Goal: Information Seeking & Learning: Learn about a topic

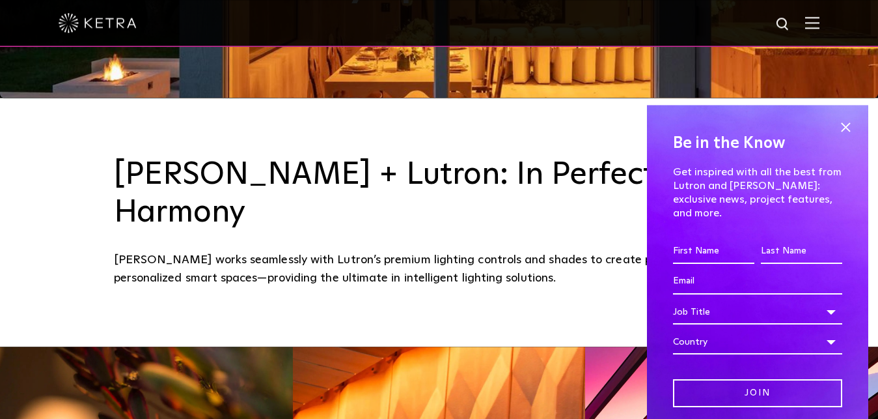
scroll to position [548, 0]
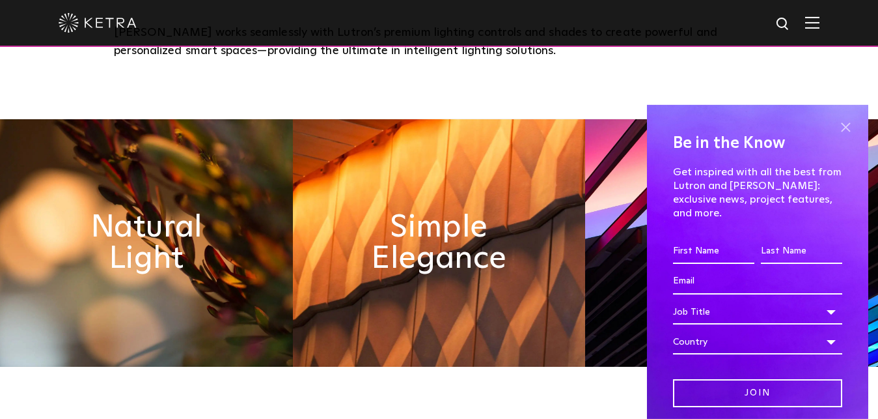
click at [836, 128] on span at bounding box center [846, 128] width 20 height 20
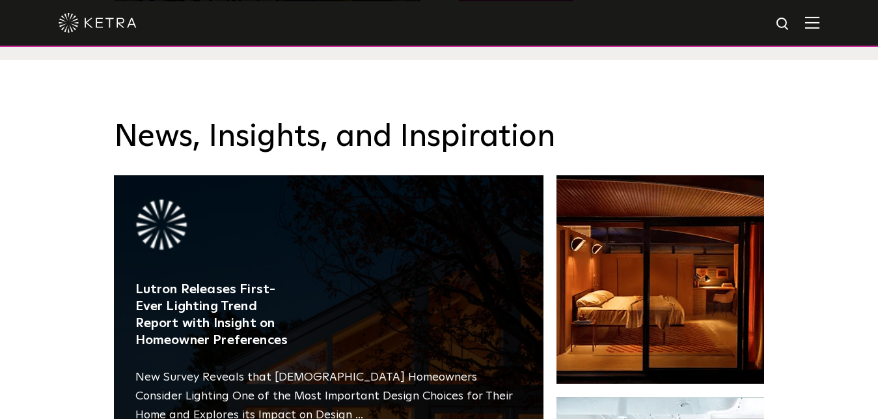
scroll to position [2541, 0]
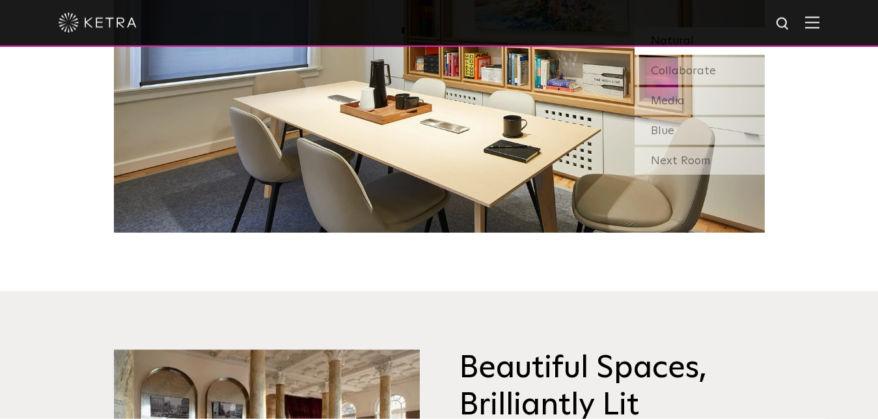
drag, startPoint x: 42, startPoint y: 294, endPoint x: 76, endPoint y: 31, distance: 264.6
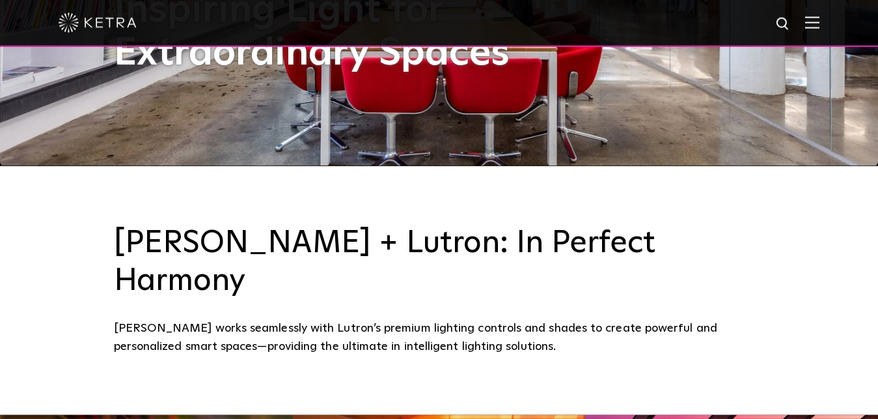
scroll to position [332, 0]
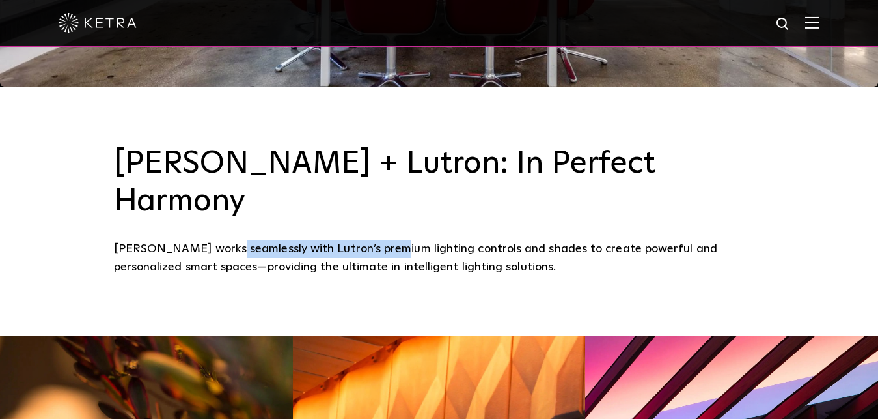
drag, startPoint x: 223, startPoint y: 211, endPoint x: 383, endPoint y: 210, distance: 160.2
click at [383, 240] on div "Ketra works seamlessly with Lutron’s premium lighting controls and shades to cr…" at bounding box center [439, 258] width 651 height 37
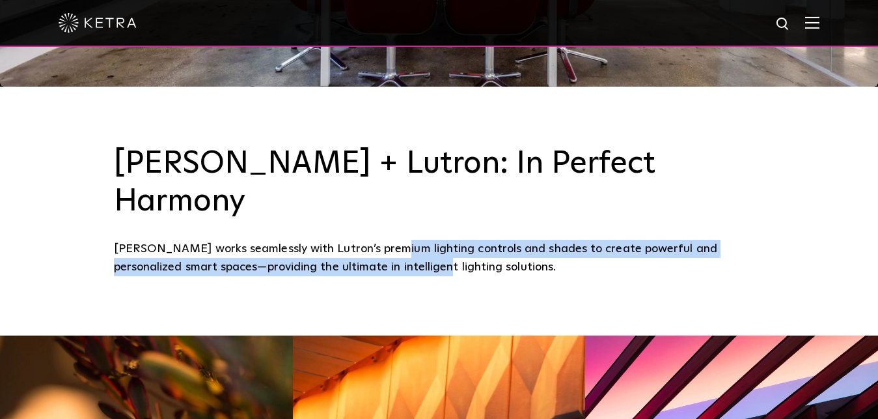
click at [384, 240] on div "Ketra works seamlessly with Lutron’s premium lighting controls and shades to cr…" at bounding box center [439, 258] width 651 height 37
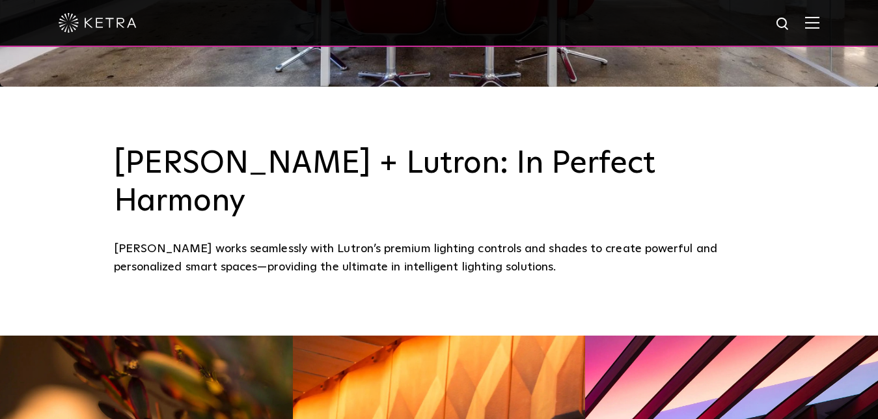
click at [351, 240] on div "Ketra works seamlessly with Lutron’s premium lighting controls and shades to cr…" at bounding box center [439, 258] width 651 height 37
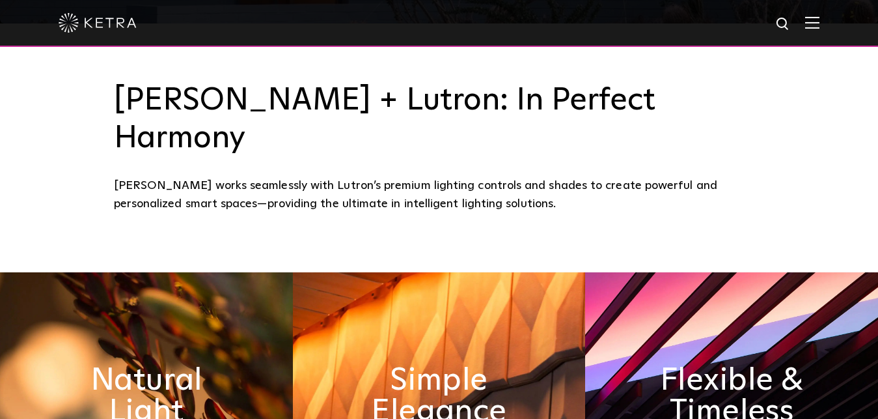
drag, startPoint x: 351, startPoint y: 210, endPoint x: 354, endPoint y: 245, distance: 35.3
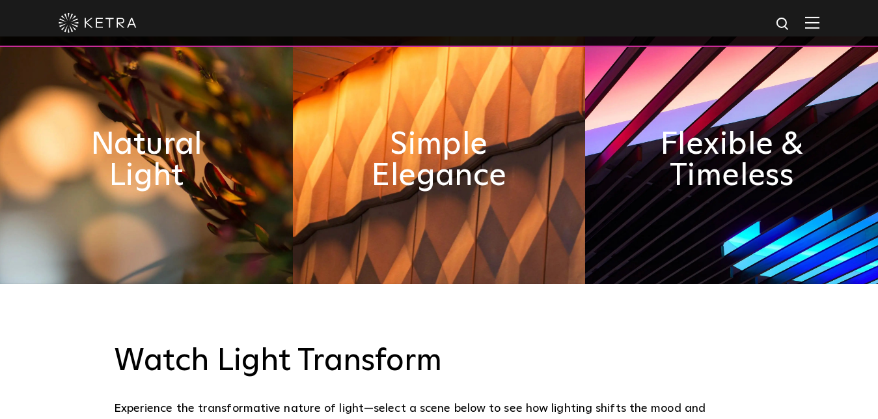
scroll to position [732, 0]
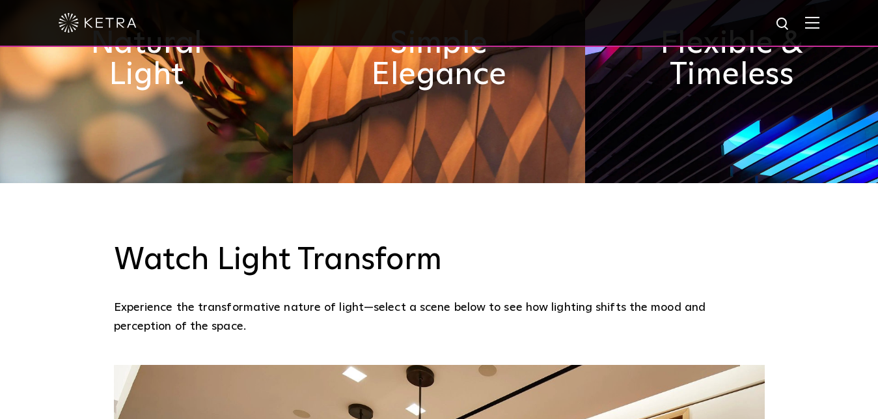
click at [186, 113] on img at bounding box center [146, 59] width 293 height 247
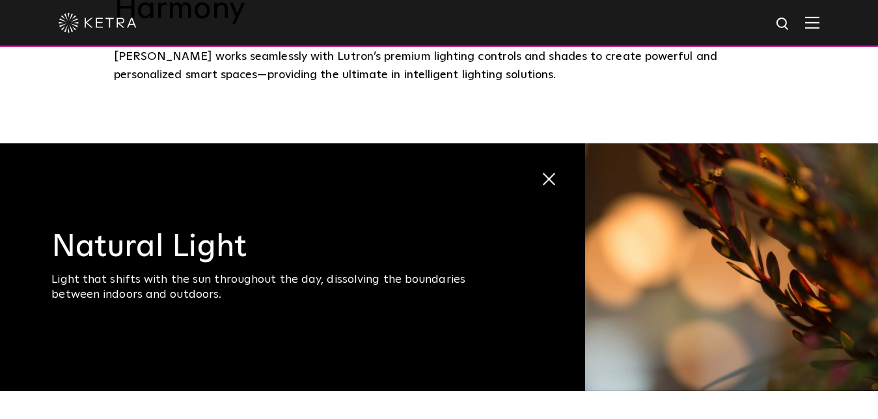
scroll to position [559, 0]
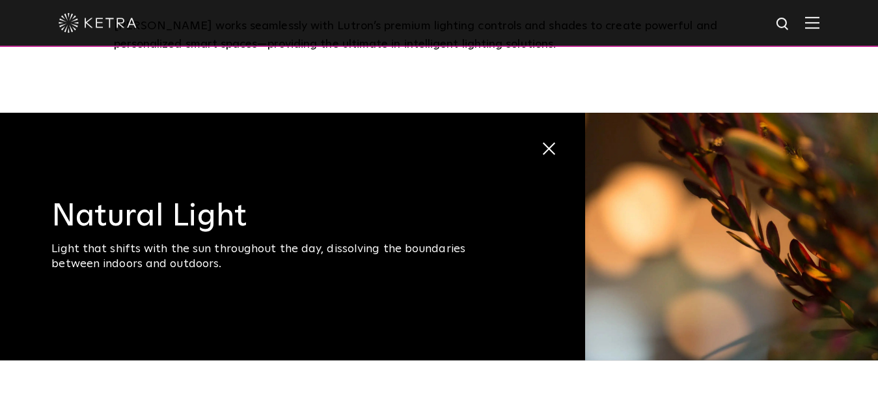
drag, startPoint x: 276, startPoint y: 289, endPoint x: 259, endPoint y: 272, distance: 24.9
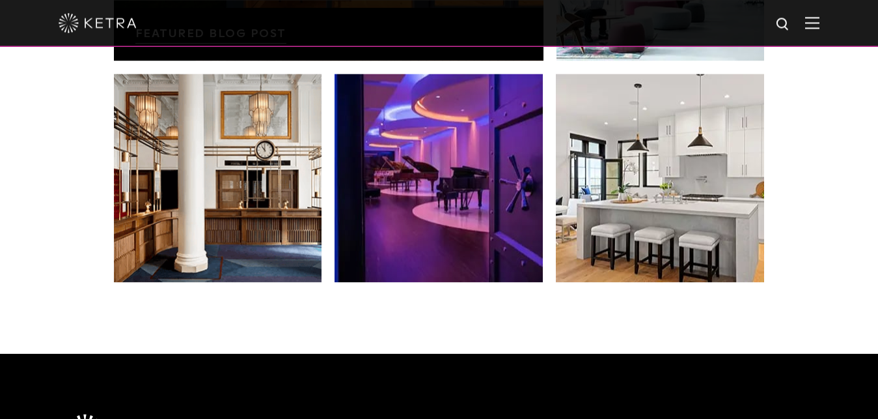
scroll to position [2552, 0]
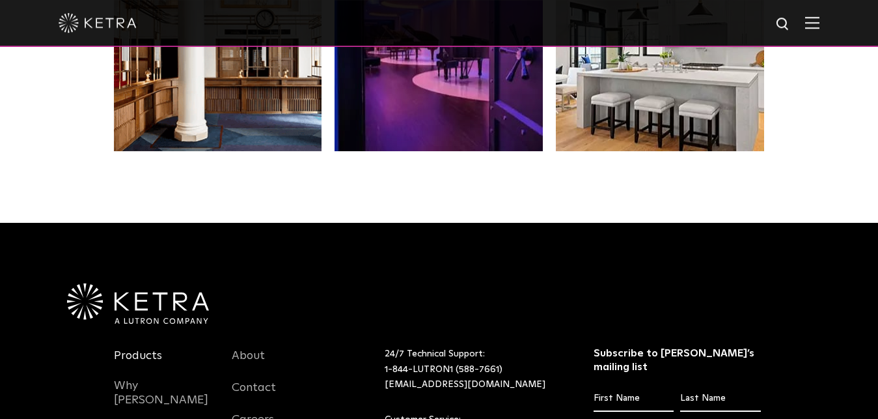
click at [128, 348] on link "Products" at bounding box center [138, 363] width 48 height 30
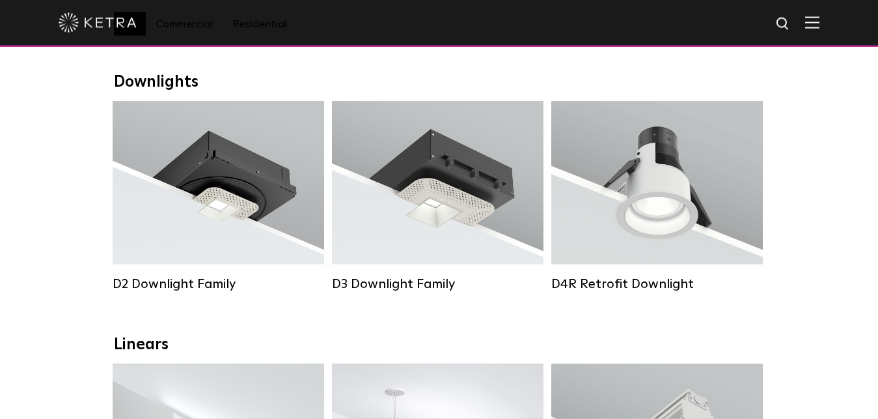
scroll to position [188, 0]
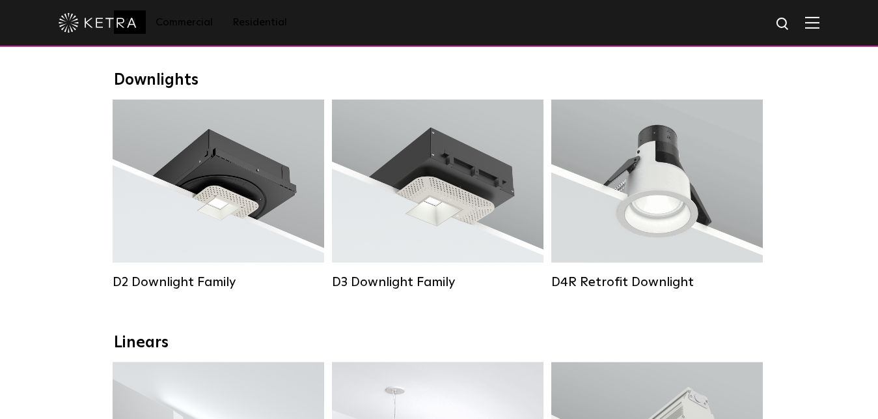
drag, startPoint x: 79, startPoint y: 259, endPoint x: 79, endPoint y: 269, distance: 9.8
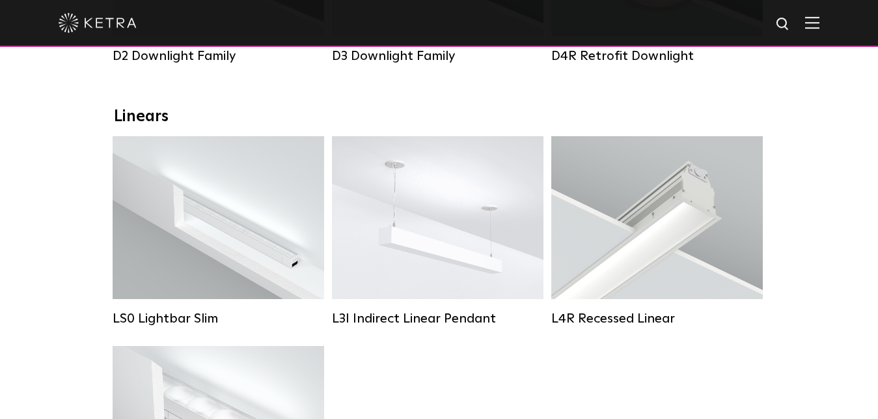
drag, startPoint x: 79, startPoint y: 269, endPoint x: 81, endPoint y: 321, distance: 52.2
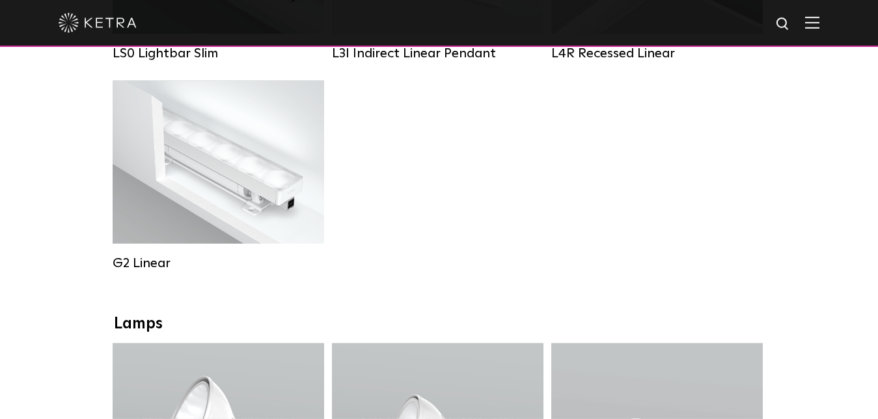
drag, startPoint x: 67, startPoint y: 217, endPoint x: 69, endPoint y: 290, distance: 73.0
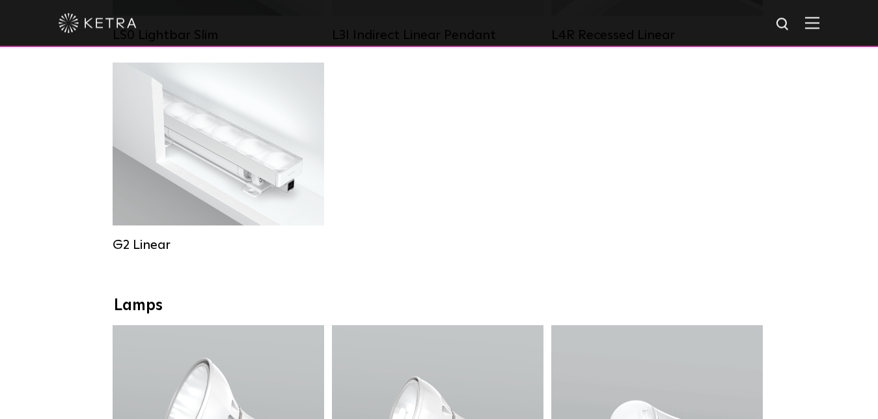
drag, startPoint x: 69, startPoint y: 290, endPoint x: 69, endPoint y: 267, distance: 23.4
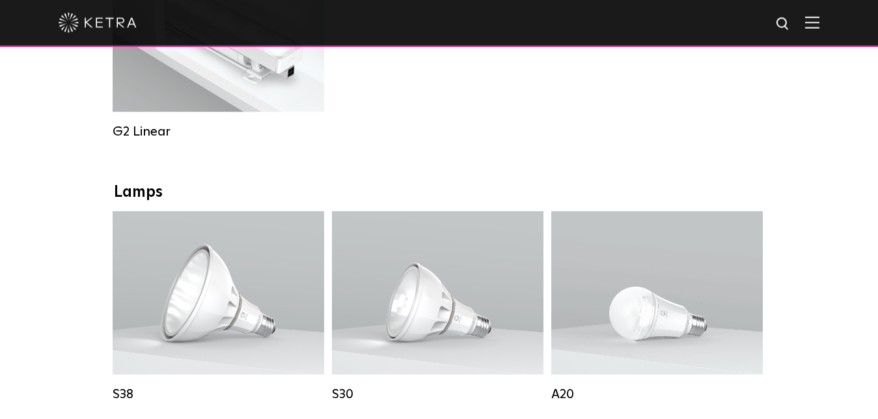
drag, startPoint x: 69, startPoint y: 267, endPoint x: 76, endPoint y: 325, distance: 58.4
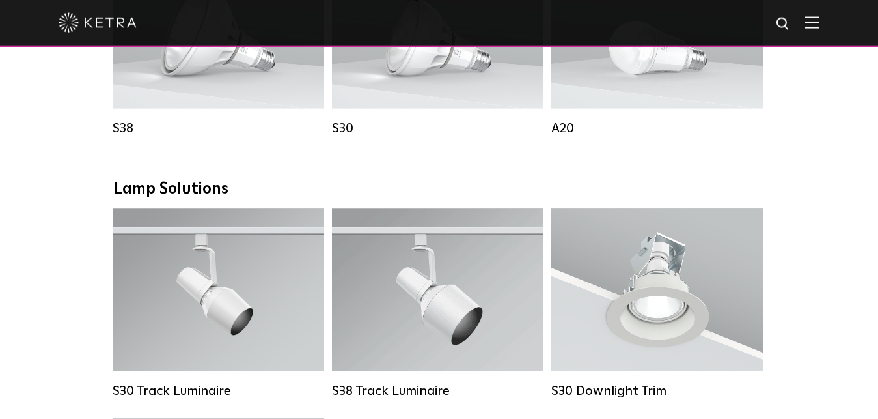
scroll to position [1145, 0]
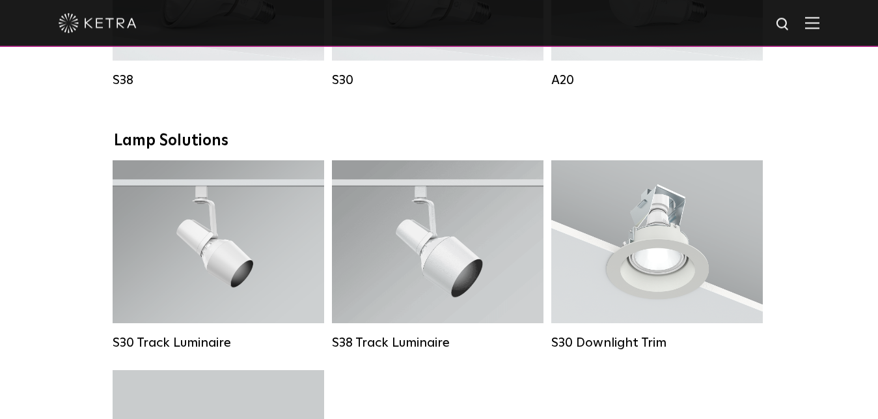
drag, startPoint x: 76, startPoint y: 324, endPoint x: 74, endPoint y: 393, distance: 69.1
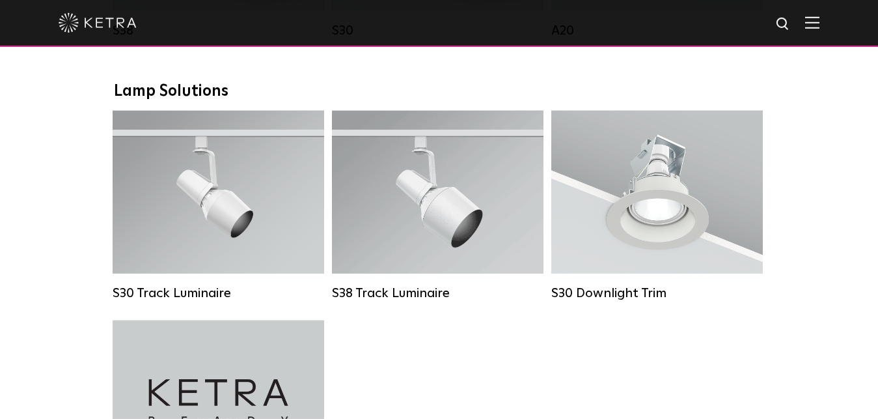
scroll to position [1177, 0]
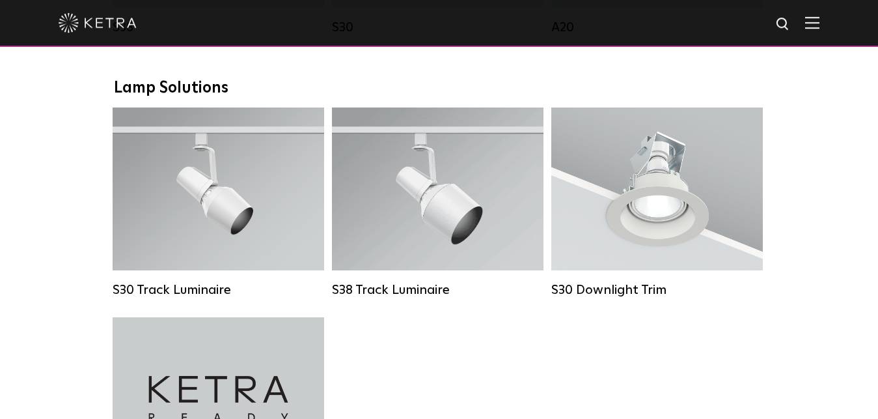
drag, startPoint x: 72, startPoint y: 275, endPoint x: 72, endPoint y: 287, distance: 12.4
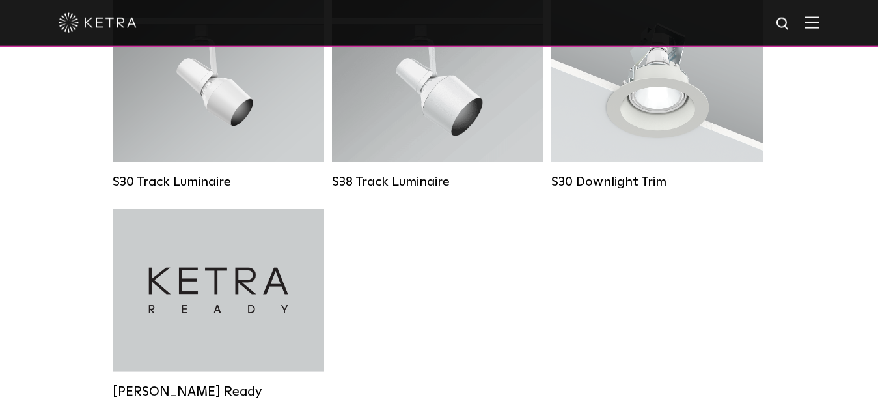
drag, startPoint x: 76, startPoint y: 242, endPoint x: 70, endPoint y: 309, distance: 66.6
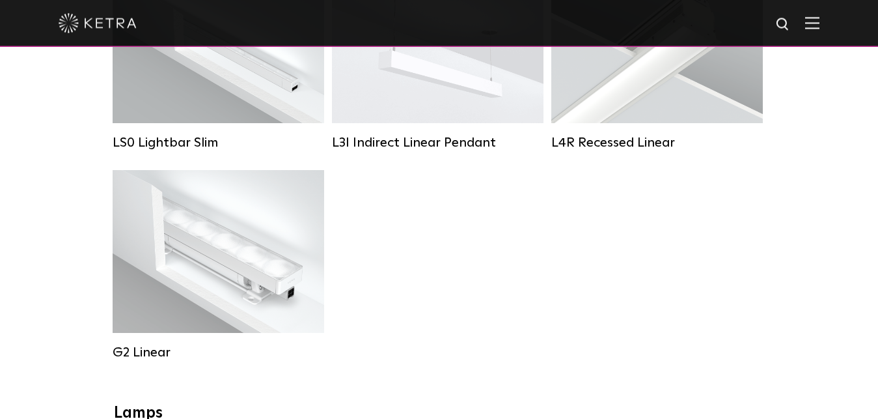
drag, startPoint x: 70, startPoint y: 309, endPoint x: 94, endPoint y: 144, distance: 166.4
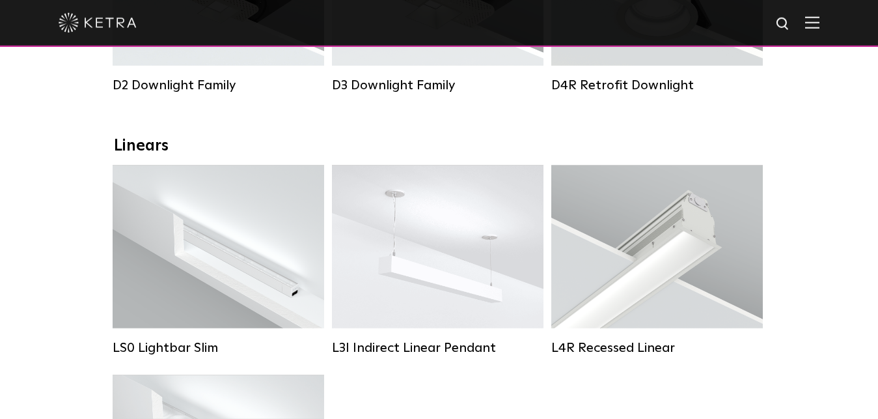
scroll to position [205, 0]
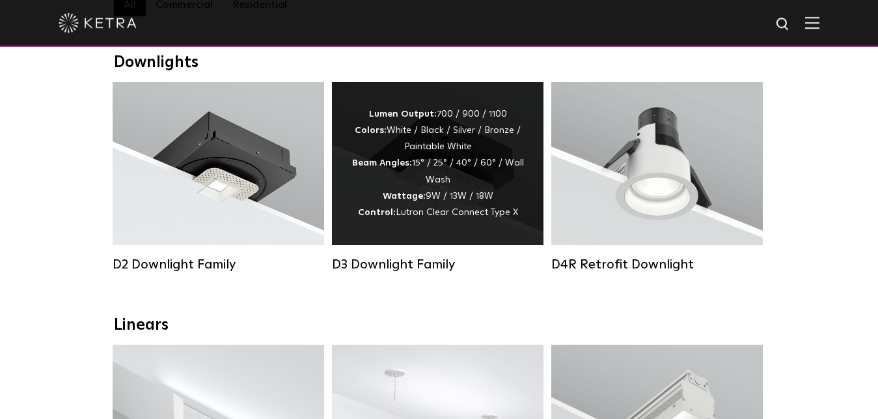
click at [344, 170] on div "Lumen Output: 700 / 900 / 1100 Colors: White / Black / Silver / Bronze / Painta…" at bounding box center [438, 163] width 212 height 163
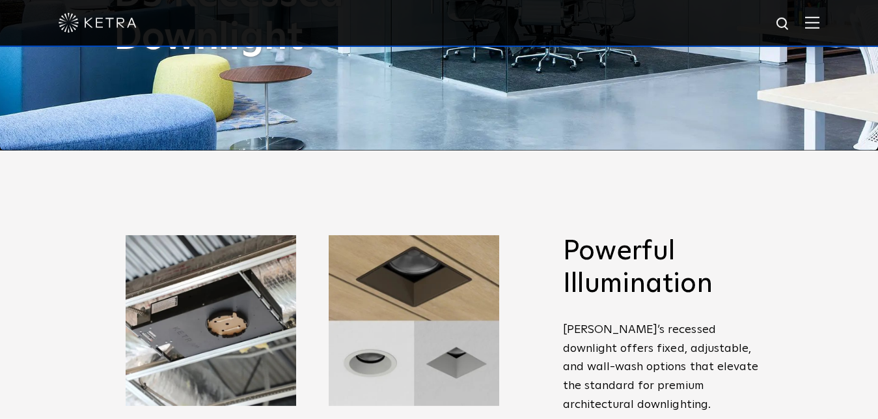
scroll to position [416, 0]
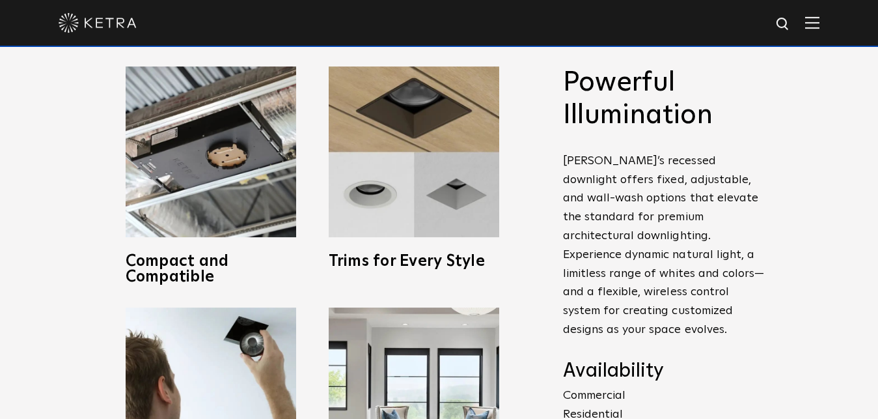
drag, startPoint x: 64, startPoint y: 215, endPoint x: 64, endPoint y: 231, distance: 16.3
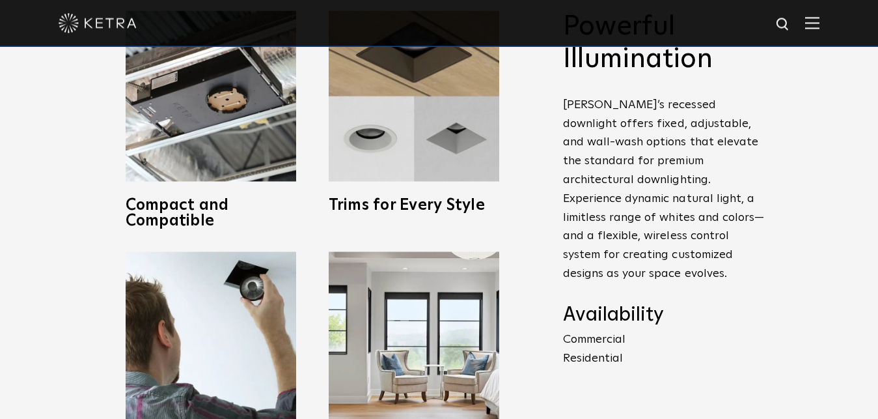
drag, startPoint x: 74, startPoint y: 199, endPoint x: 76, endPoint y: 214, distance: 14.5
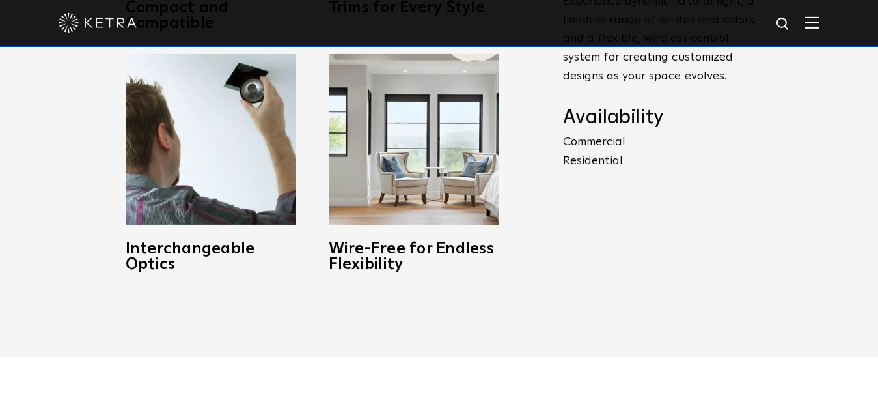
drag, startPoint x: 76, startPoint y: 214, endPoint x: 77, endPoint y: 275, distance: 61.2
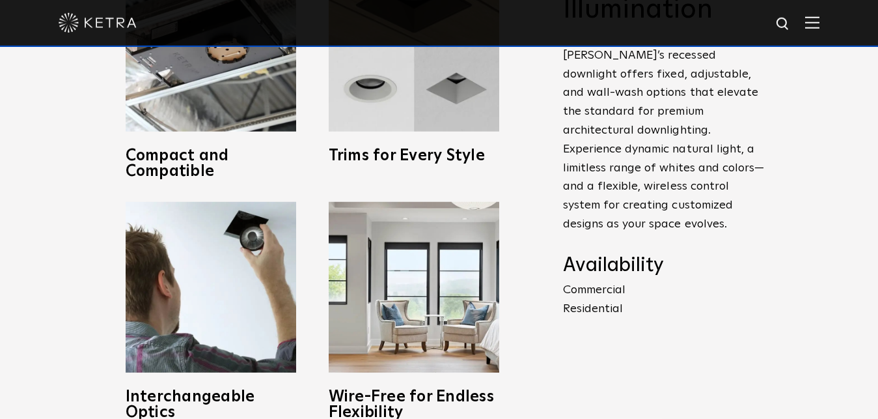
drag, startPoint x: 72, startPoint y: 264, endPoint x: 72, endPoint y: 332, distance: 68.4
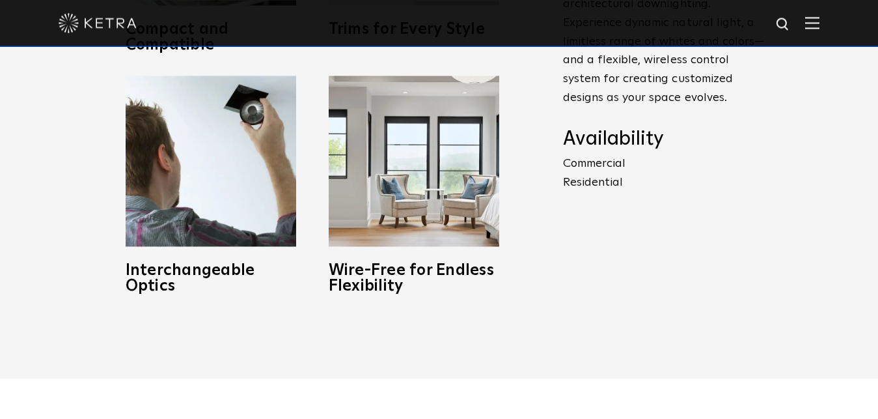
scroll to position [670, 0]
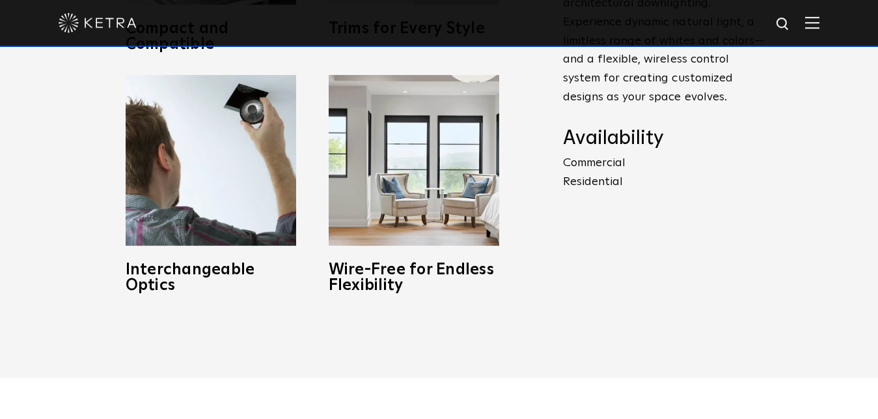
drag, startPoint x: 57, startPoint y: 264, endPoint x: 57, endPoint y: 273, distance: 9.8
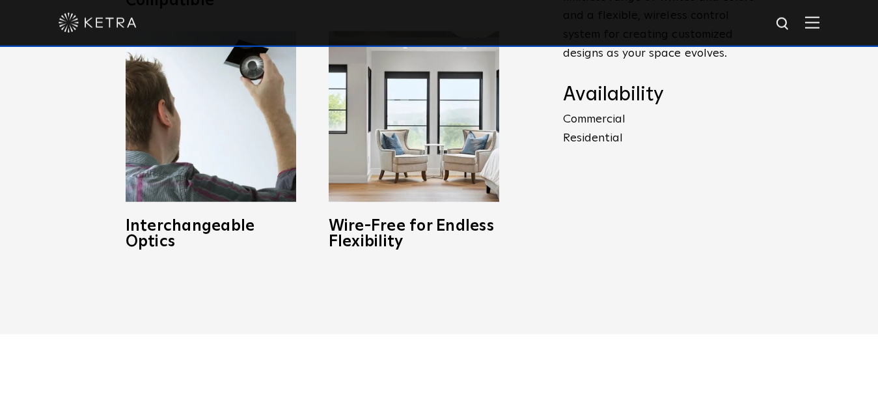
drag, startPoint x: 63, startPoint y: 239, endPoint x: 63, endPoint y: 265, distance: 26.0
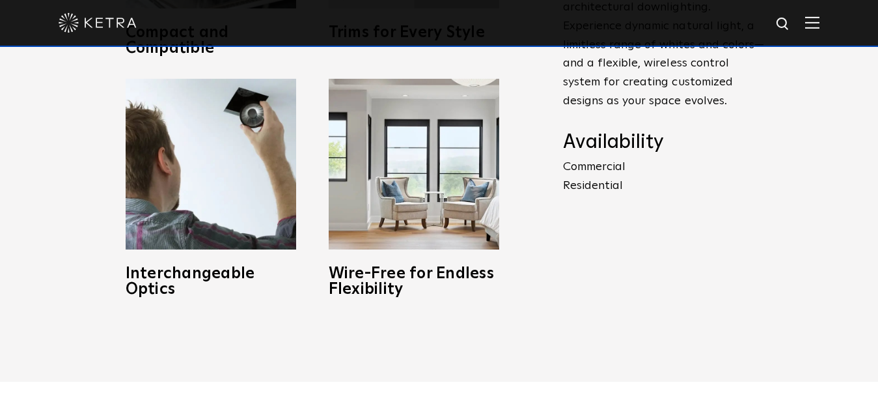
drag, startPoint x: 63, startPoint y: 265, endPoint x: 66, endPoint y: 243, distance: 22.5
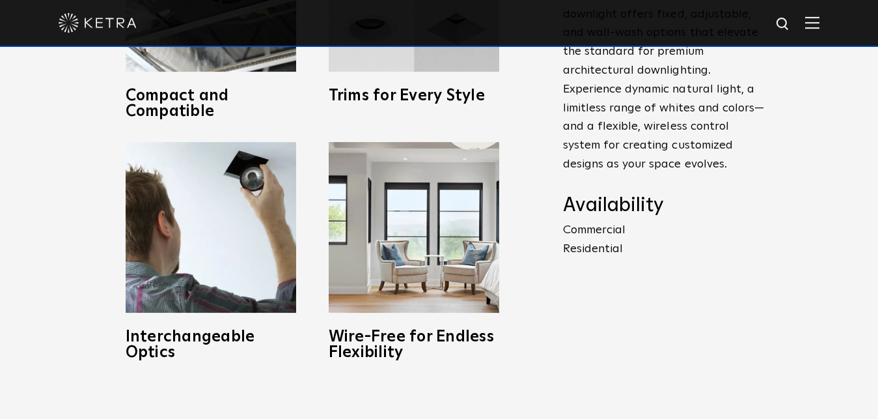
scroll to position [556, 0]
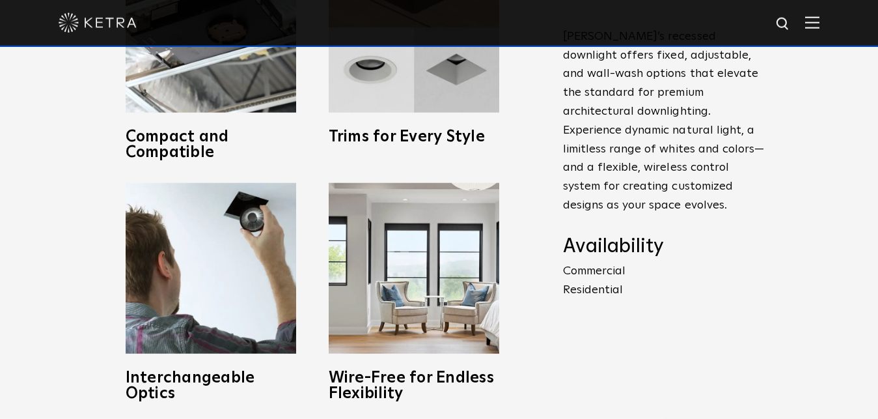
drag, startPoint x: 66, startPoint y: 243, endPoint x: 74, endPoint y: 213, distance: 30.8
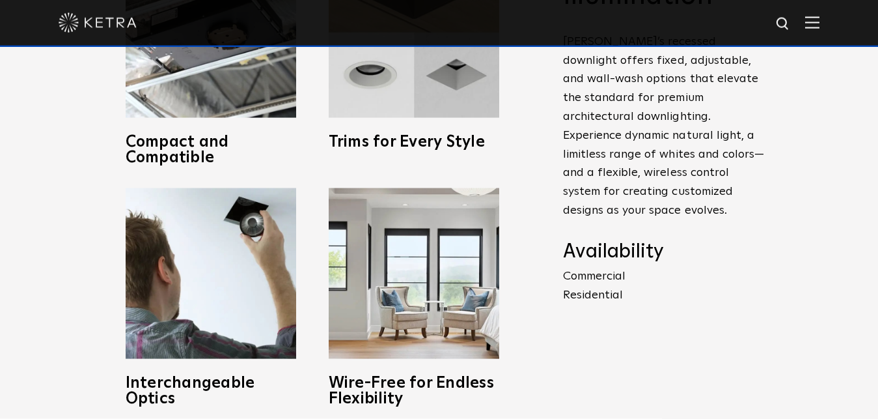
click at [615, 282] on p "Commercial Residential" at bounding box center [664, 286] width 202 height 38
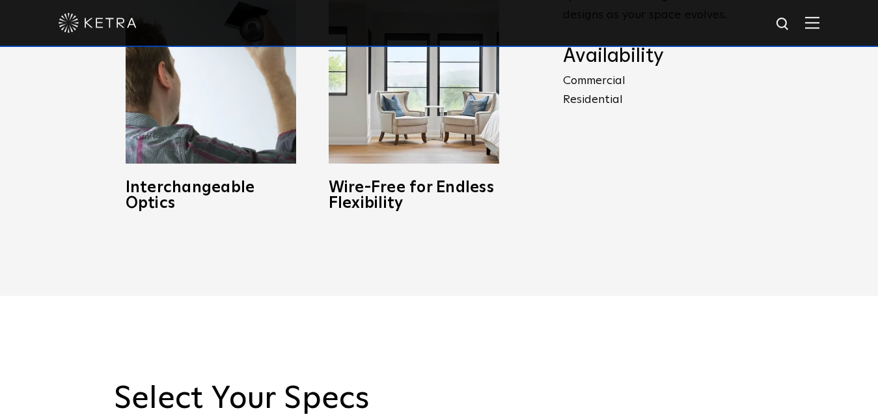
drag, startPoint x: 626, startPoint y: 296, endPoint x: 628, endPoint y: 387, distance: 91.2
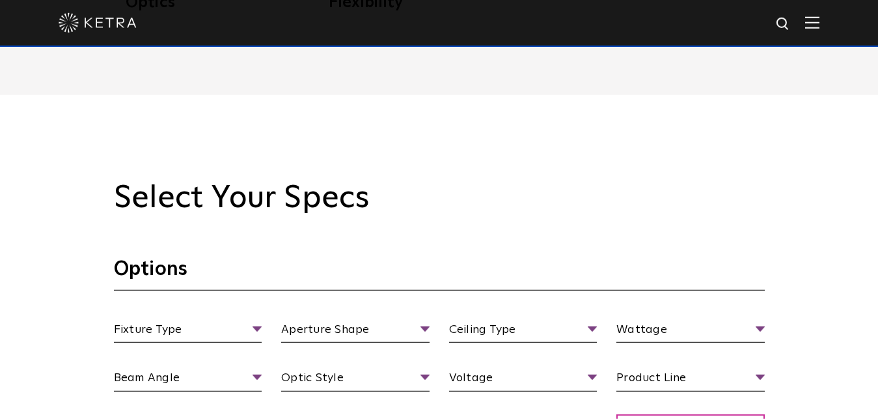
scroll to position [1102, 0]
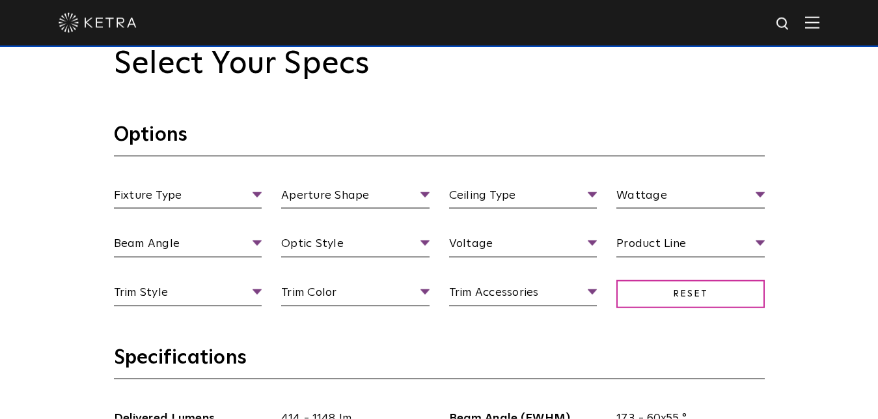
drag, startPoint x: 613, startPoint y: 328, endPoint x: 609, endPoint y: 389, distance: 61.9
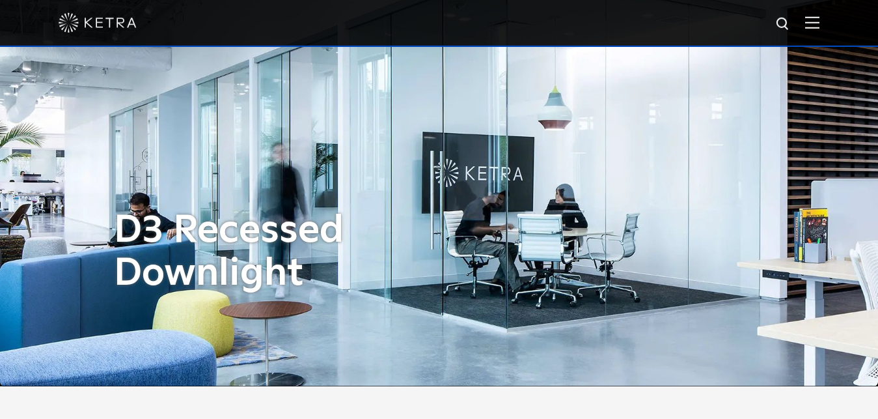
scroll to position [0, 0]
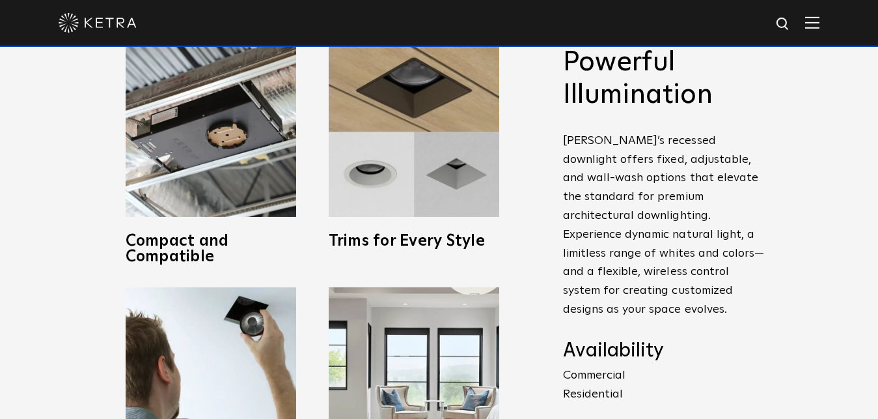
drag, startPoint x: 53, startPoint y: 265, endPoint x: 53, endPoint y: 298, distance: 33.2
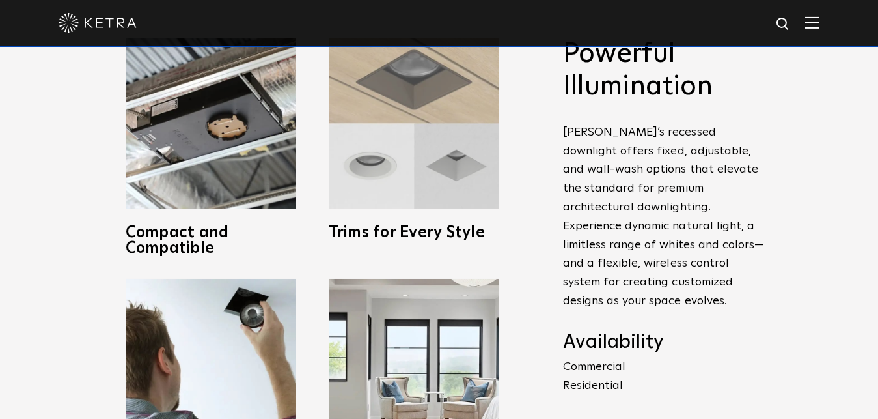
click at [406, 215] on div "Trims for Every Style From flanged to flangeless, square to round, and paintabl…" at bounding box center [414, 139] width 171 height 203
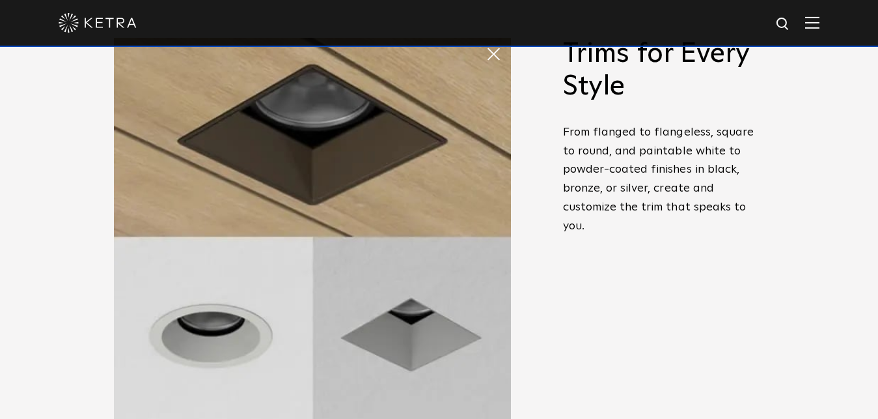
click at [490, 59] on span at bounding box center [499, 54] width 26 height 26
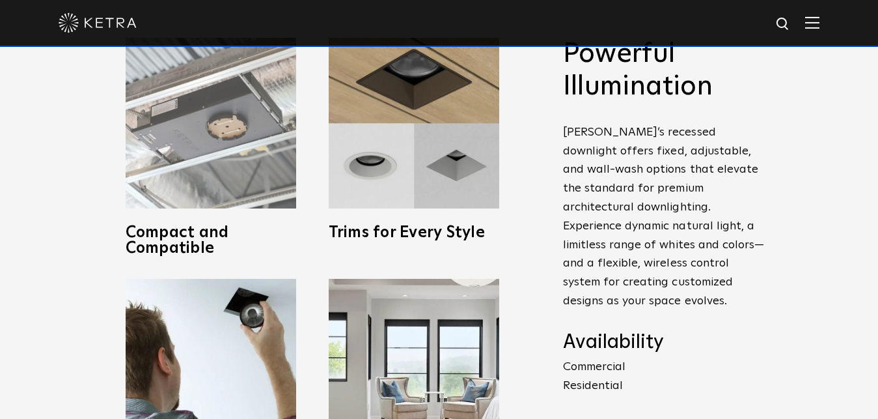
click at [240, 173] on img at bounding box center [211, 123] width 171 height 171
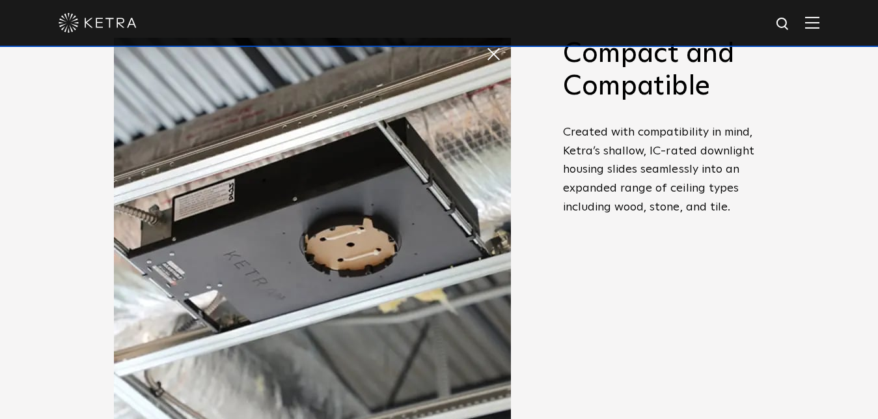
click at [499, 56] on span at bounding box center [499, 54] width 26 height 26
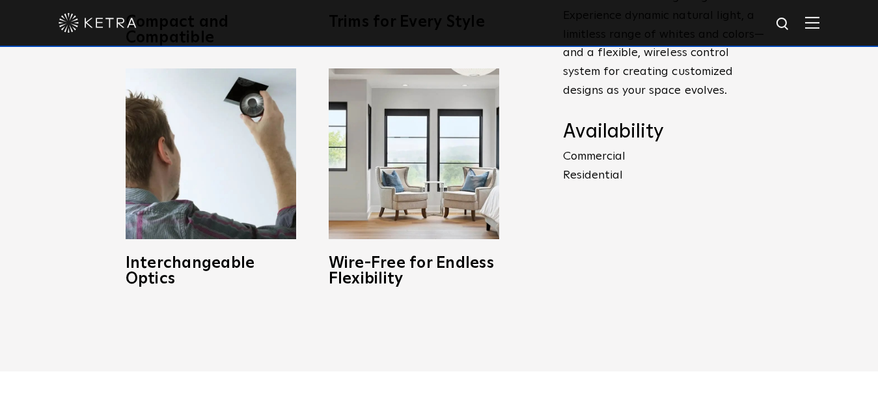
scroll to position [798, 0]
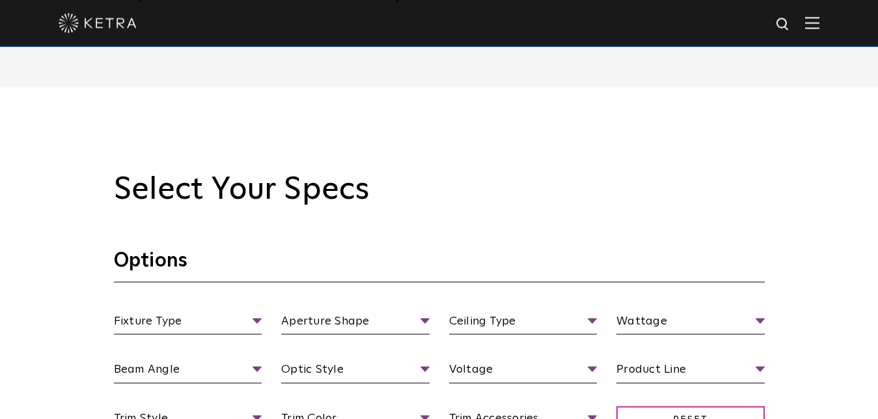
drag, startPoint x: 132, startPoint y: 269, endPoint x: 132, endPoint y: 342, distance: 72.9
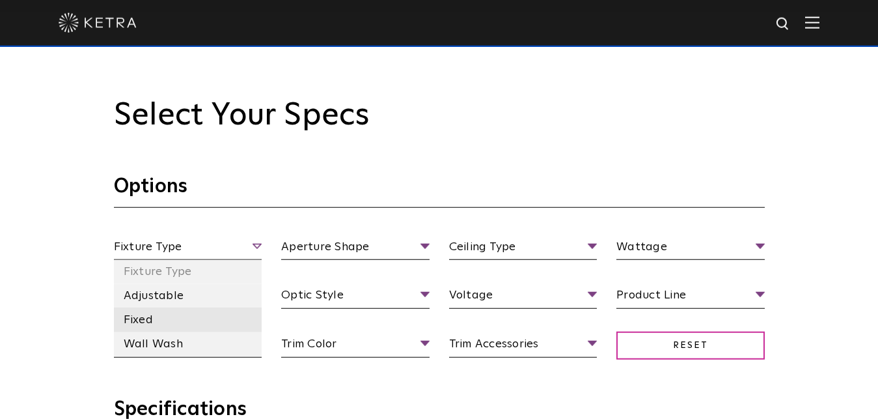
click at [155, 319] on li "Fixed" at bounding box center [188, 320] width 148 height 24
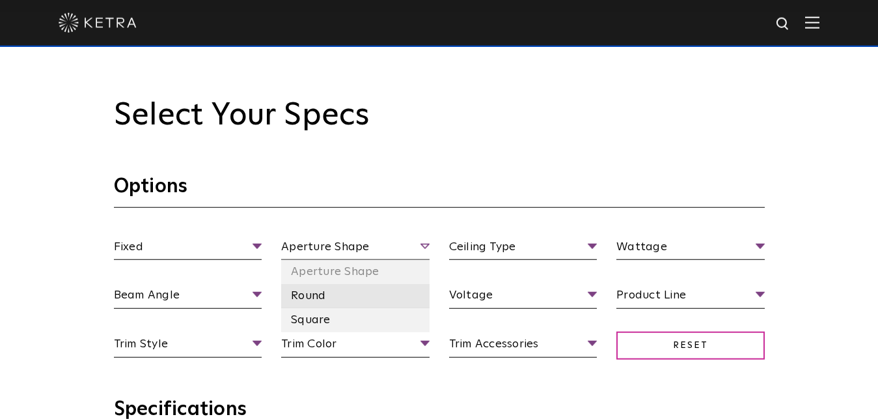
click at [394, 298] on li "Round" at bounding box center [355, 296] width 148 height 24
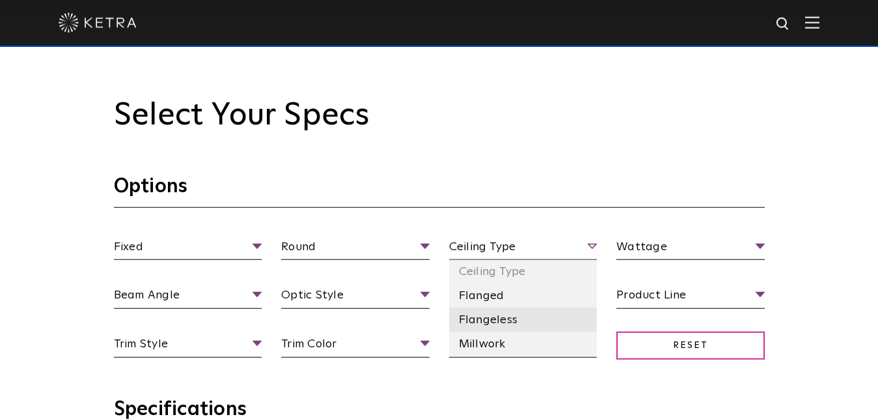
click at [486, 323] on li "Flangeless" at bounding box center [523, 320] width 148 height 24
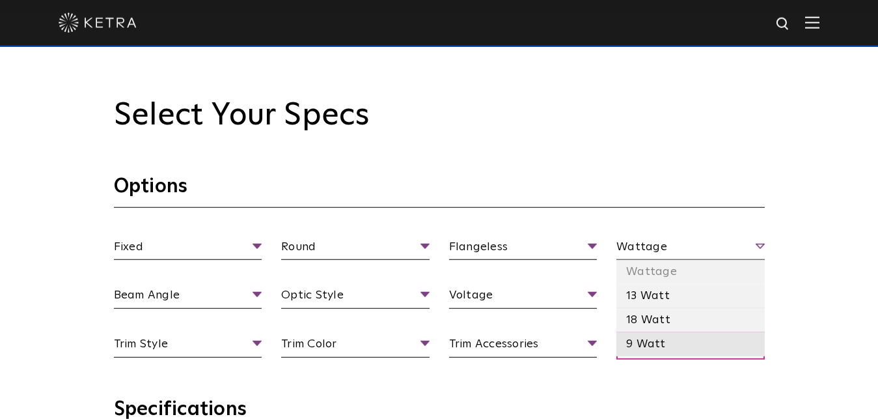
click at [651, 350] on li "9 Watt" at bounding box center [691, 344] width 148 height 24
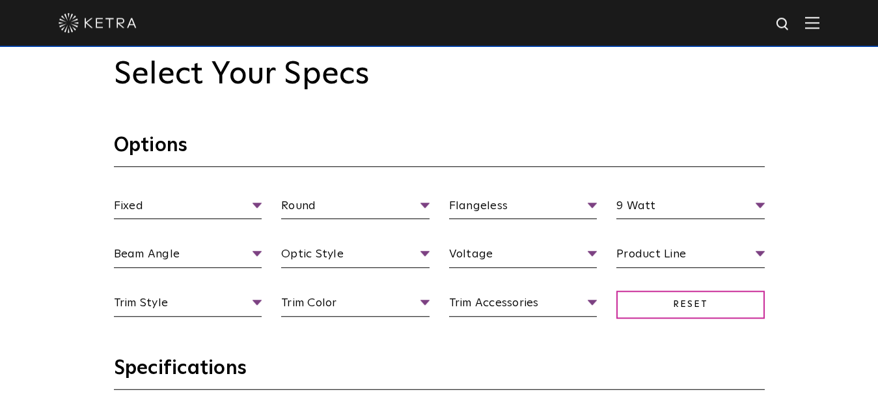
drag, startPoint x: 31, startPoint y: 300, endPoint x: 31, endPoint y: 323, distance: 23.5
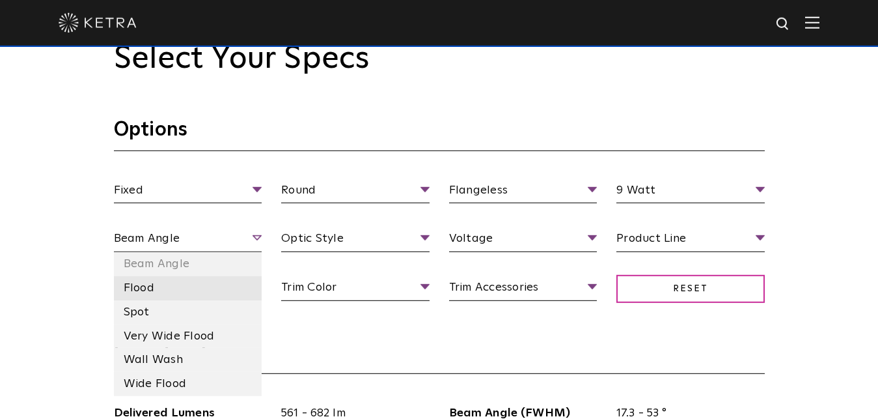
click at [170, 292] on li "Flood" at bounding box center [188, 288] width 148 height 24
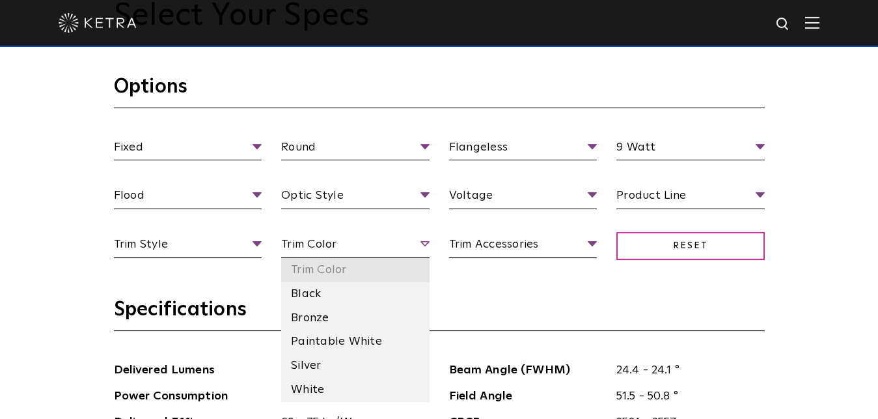
drag, startPoint x: 331, startPoint y: 292, endPoint x: 331, endPoint y: 309, distance: 16.9
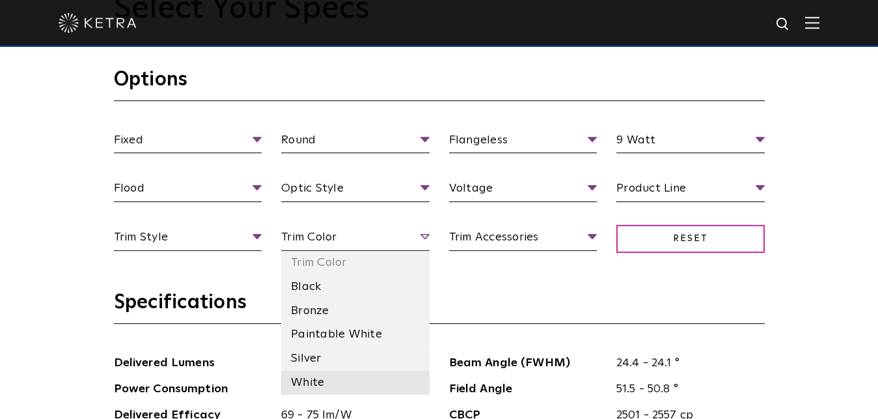
click at [318, 378] on li "White" at bounding box center [355, 383] width 148 height 24
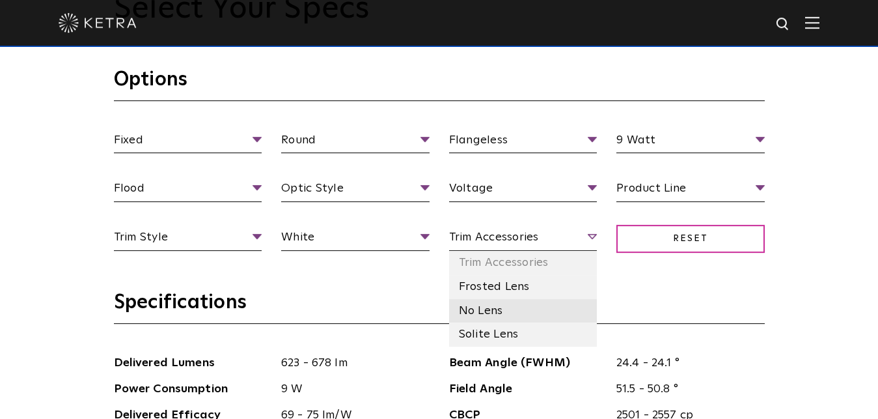
click at [500, 307] on li "No Lens" at bounding box center [523, 311] width 148 height 24
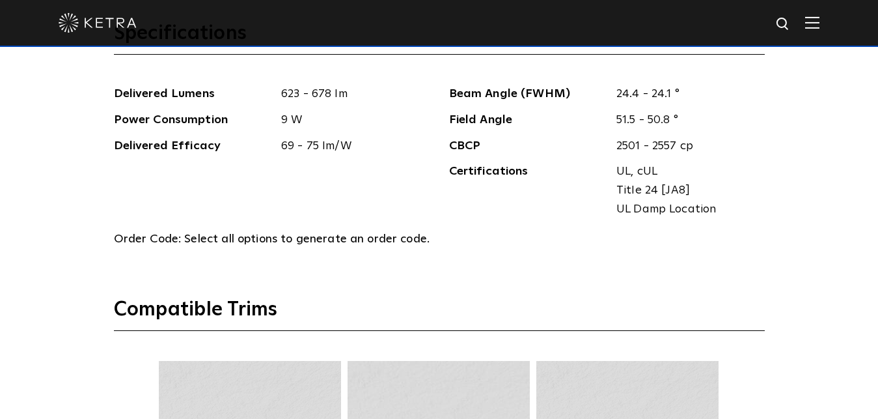
drag, startPoint x: 608, startPoint y: 280, endPoint x: 608, endPoint y: 295, distance: 15.0
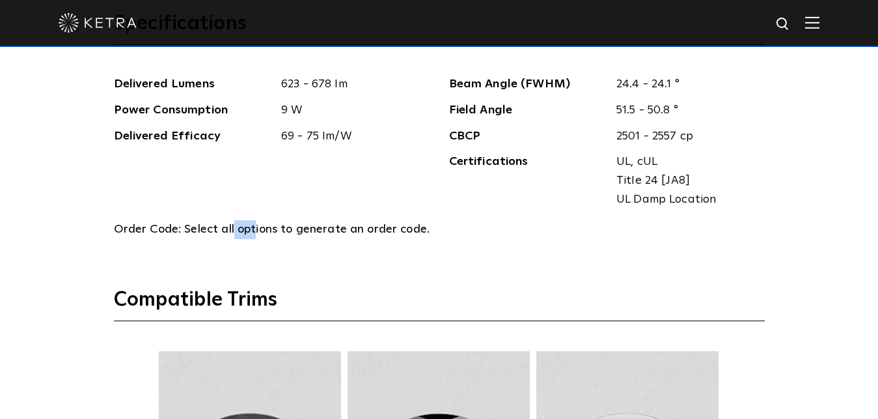
drag, startPoint x: 232, startPoint y: 227, endPoint x: 255, endPoint y: 229, distance: 22.9
click at [255, 229] on span "Select all options to generate an order code." at bounding box center [306, 229] width 245 height 12
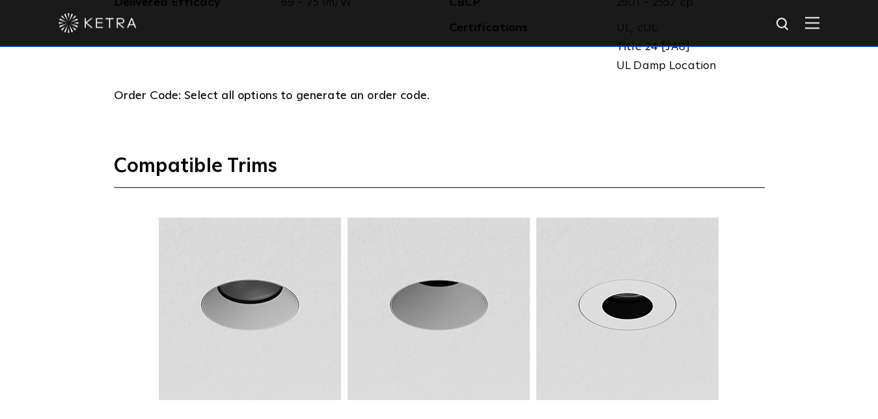
drag, startPoint x: 87, startPoint y: 223, endPoint x: 86, endPoint y: 259, distance: 35.8
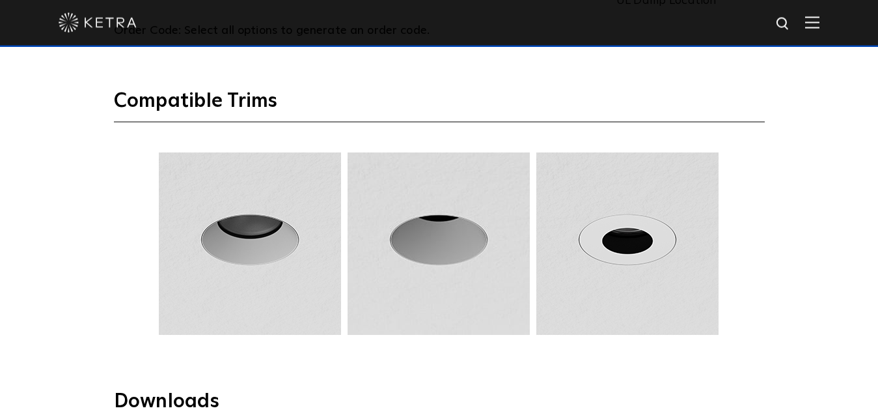
drag, startPoint x: 87, startPoint y: 251, endPoint x: 89, endPoint y: 260, distance: 10.0
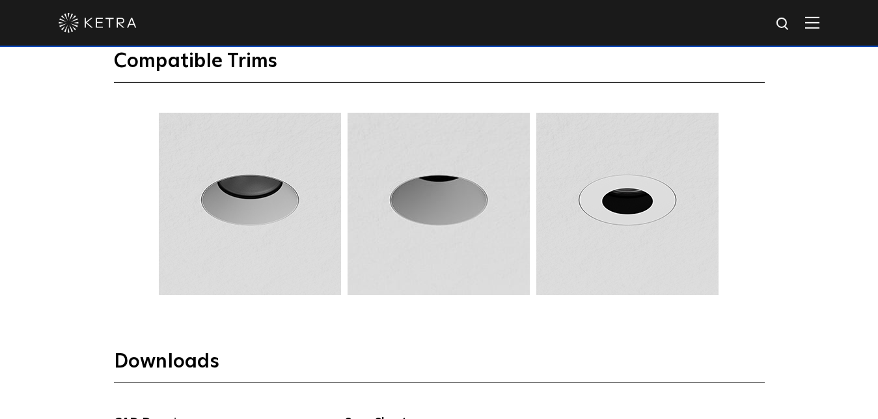
drag, startPoint x: 89, startPoint y: 274, endPoint x: 89, endPoint y: 290, distance: 15.6
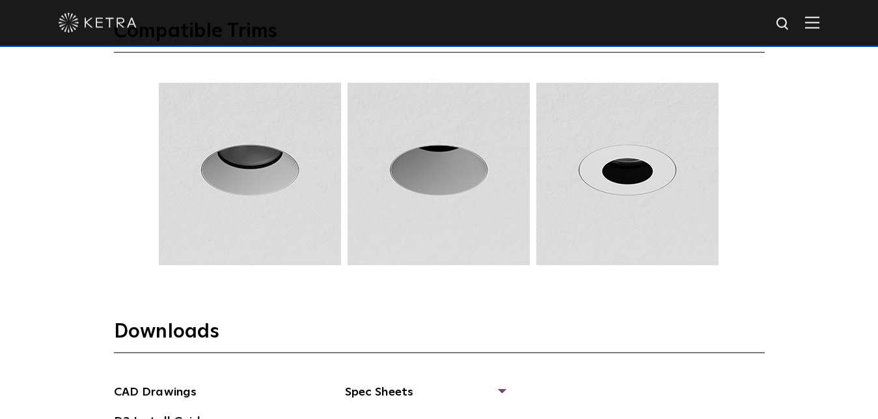
drag, startPoint x: 83, startPoint y: 232, endPoint x: 83, endPoint y: 260, distance: 28.0
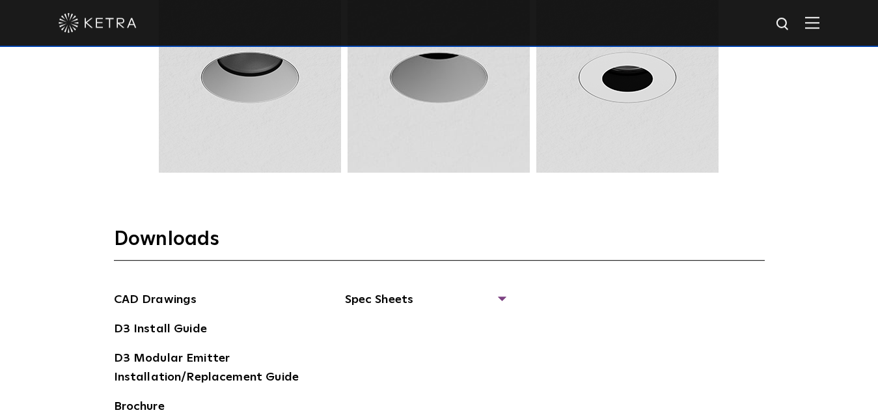
drag, startPoint x: 89, startPoint y: 236, endPoint x: 89, endPoint y: 260, distance: 24.1
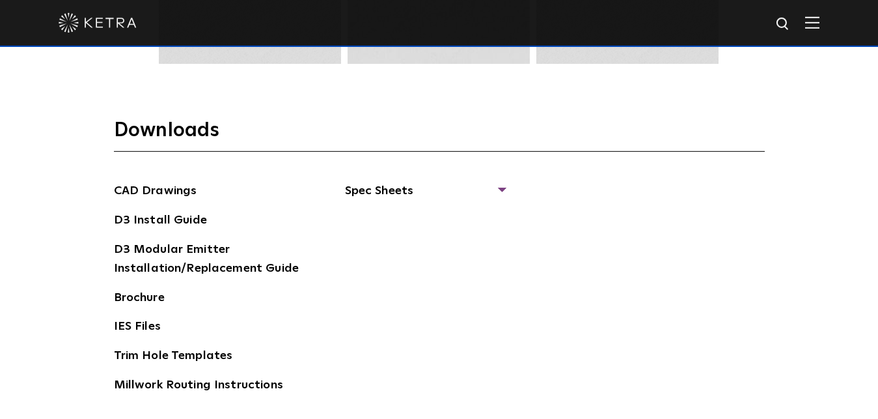
drag, startPoint x: 85, startPoint y: 217, endPoint x: 85, endPoint y: 241, distance: 24.1
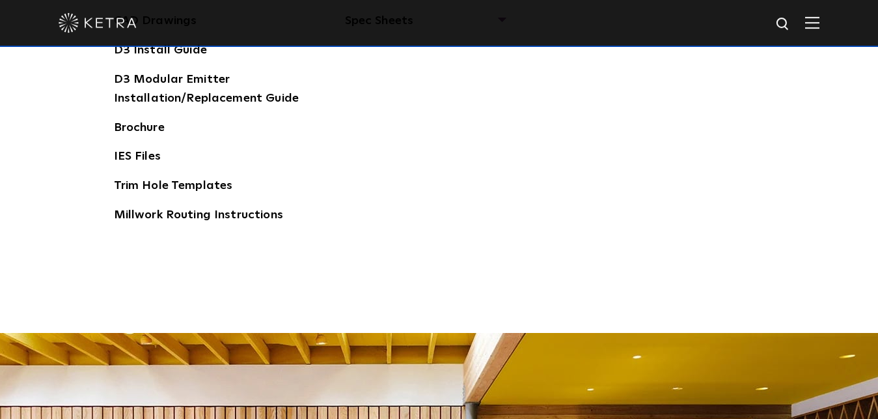
drag, startPoint x: 85, startPoint y: 220, endPoint x: 85, endPoint y: 248, distance: 28.0
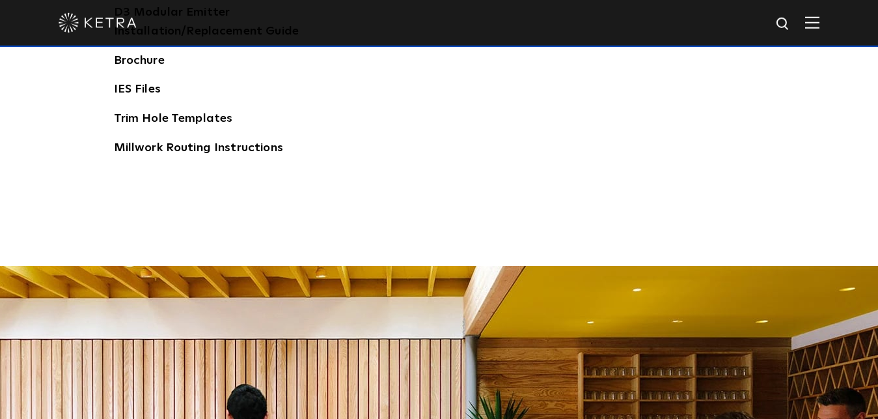
drag, startPoint x: 83, startPoint y: 244, endPoint x: 85, endPoint y: 272, distance: 28.1
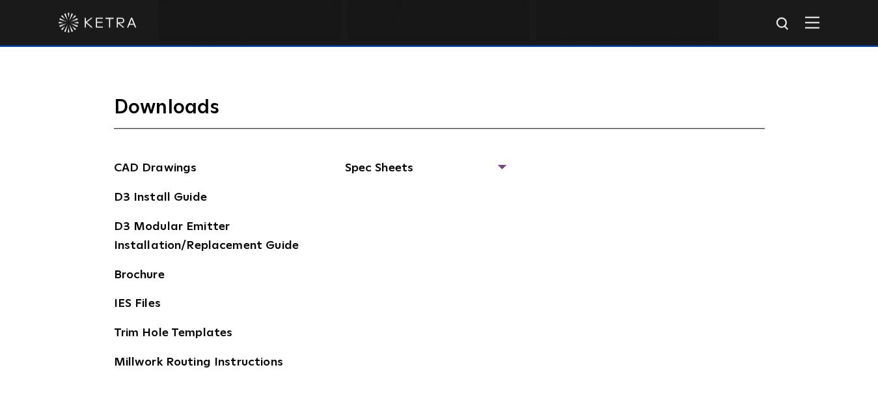
drag, startPoint x: 85, startPoint y: 272, endPoint x: 86, endPoint y: 211, distance: 60.6
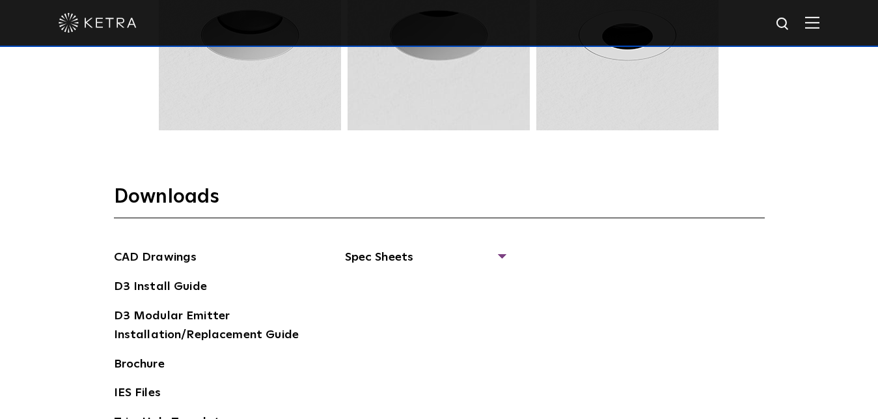
scroll to position [1491, 0]
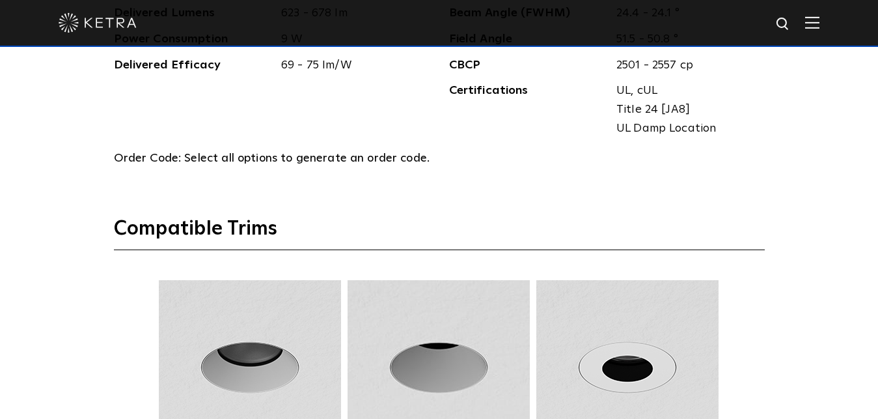
click at [260, 343] on img at bounding box center [250, 371] width 186 height 182
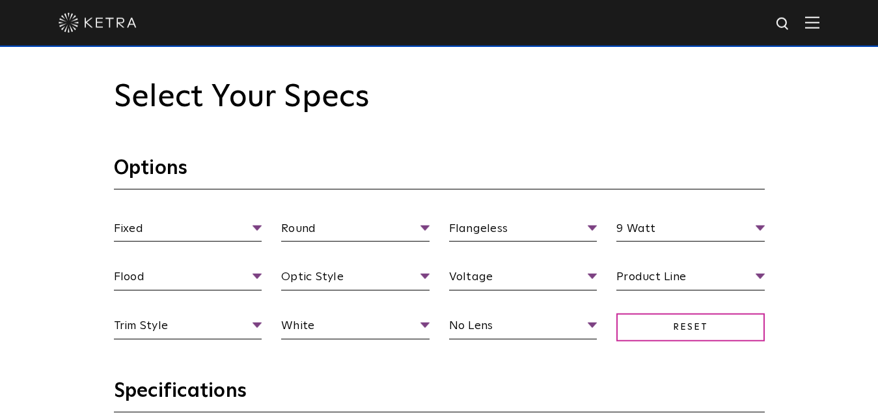
scroll to position [1159, 0]
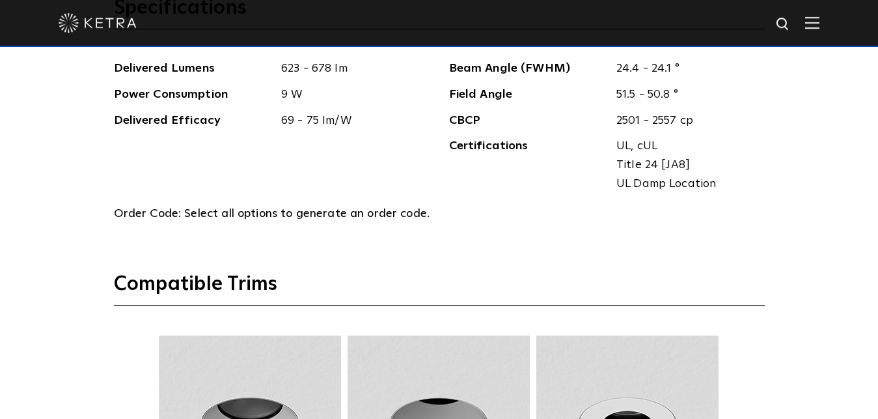
drag, startPoint x: 59, startPoint y: 125, endPoint x: 59, endPoint y: 198, distance: 72.9
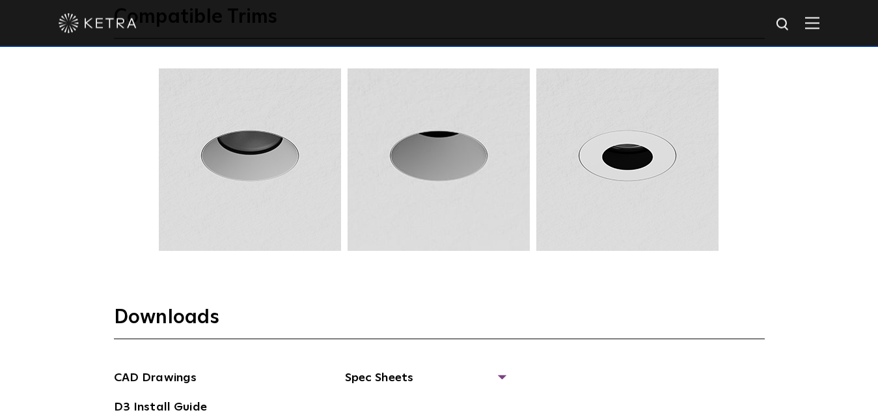
drag, startPoint x: 59, startPoint y: 198, endPoint x: 59, endPoint y: 243, distance: 44.9
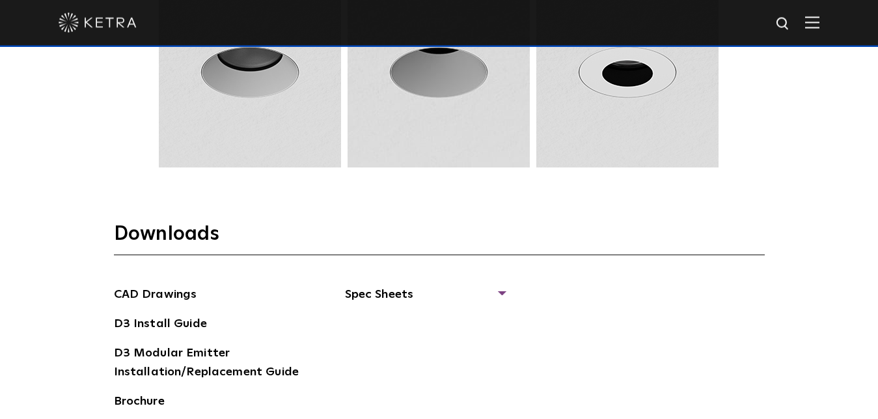
scroll to position [1884, 0]
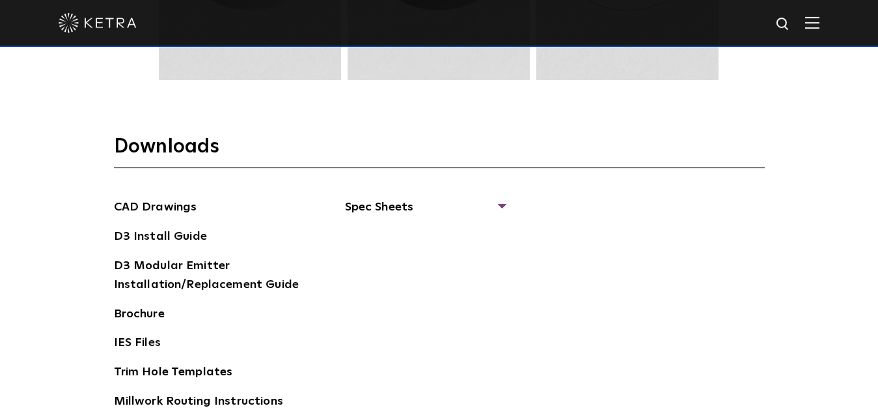
drag, startPoint x: 60, startPoint y: 173, endPoint x: 60, endPoint y: 220, distance: 47.5
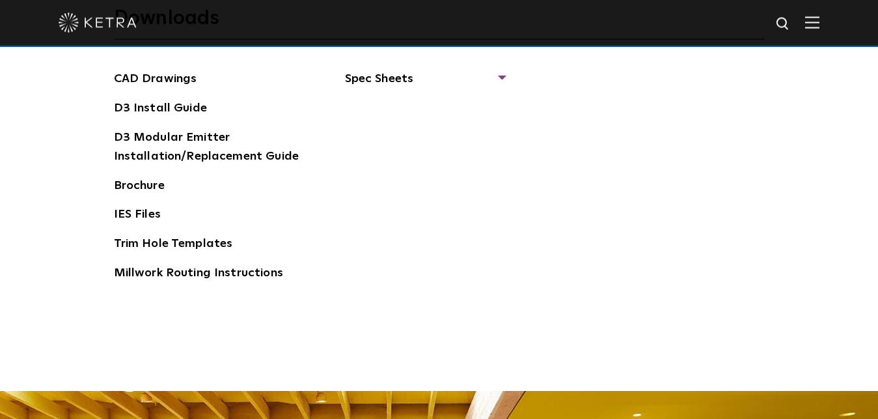
drag, startPoint x: 59, startPoint y: 206, endPoint x: 56, endPoint y: 234, distance: 27.5
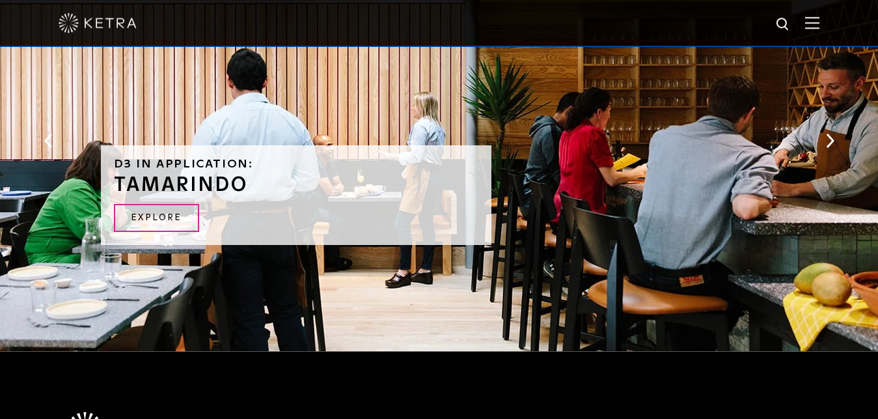
drag, startPoint x: 56, startPoint y: 234, endPoint x: 58, endPoint y: 272, distance: 38.5
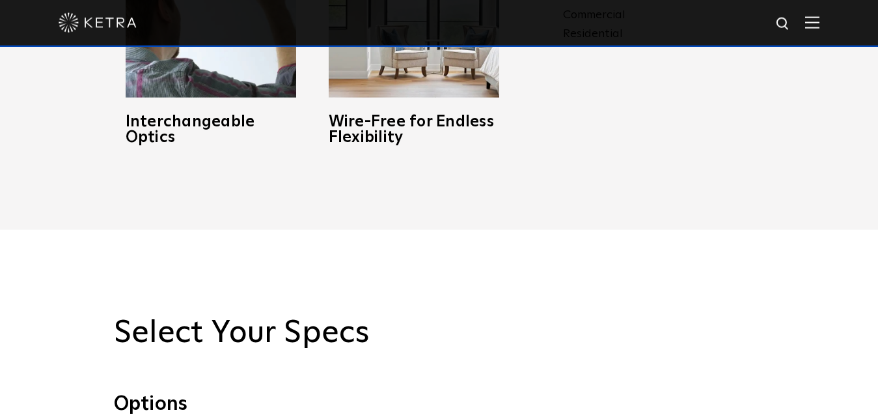
scroll to position [1149, 0]
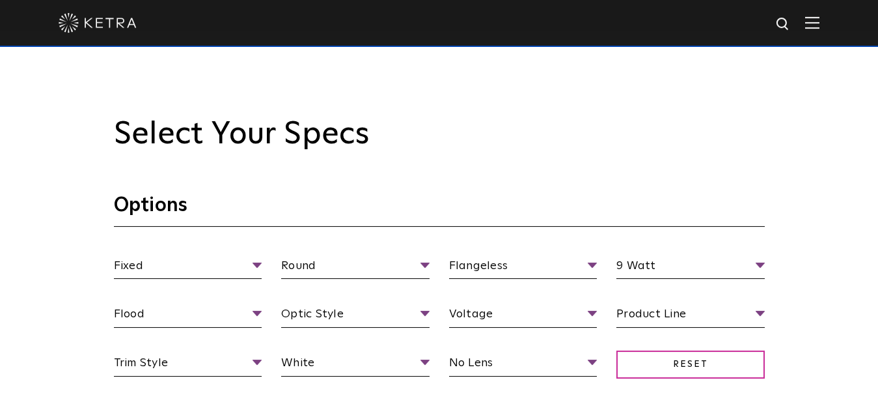
drag, startPoint x: 63, startPoint y: 176, endPoint x: 57, endPoint y: 133, distance: 44.0
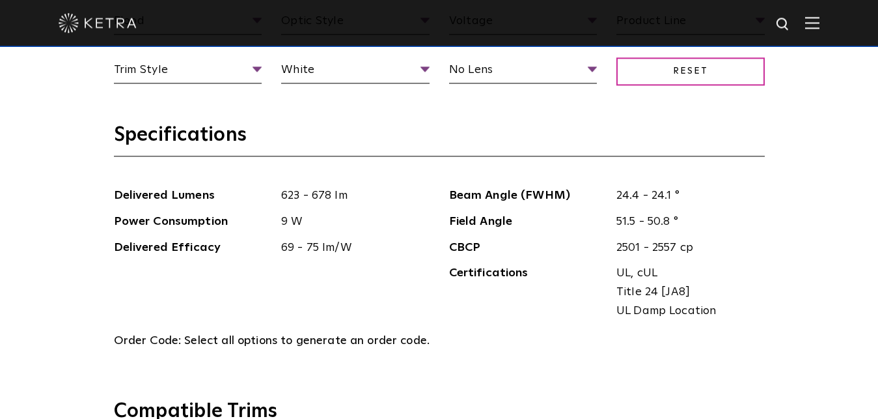
scroll to position [1401, 0]
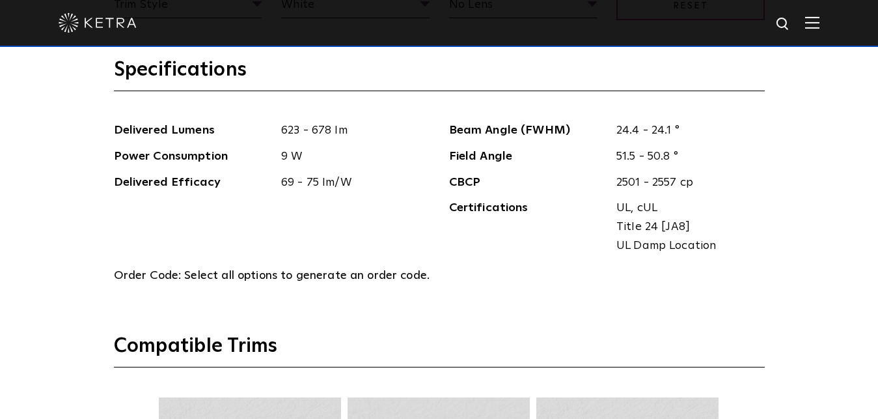
drag, startPoint x: 57, startPoint y: 132, endPoint x: 61, endPoint y: 216, distance: 83.4
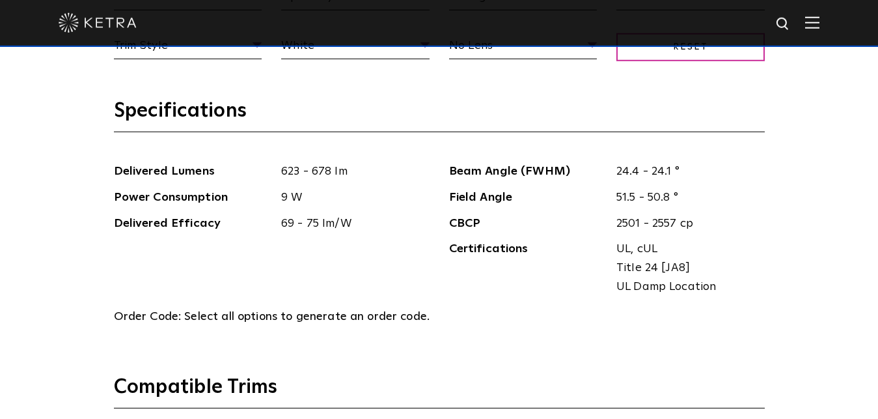
drag, startPoint x: 371, startPoint y: 195, endPoint x: 368, endPoint y: 158, distance: 37.9
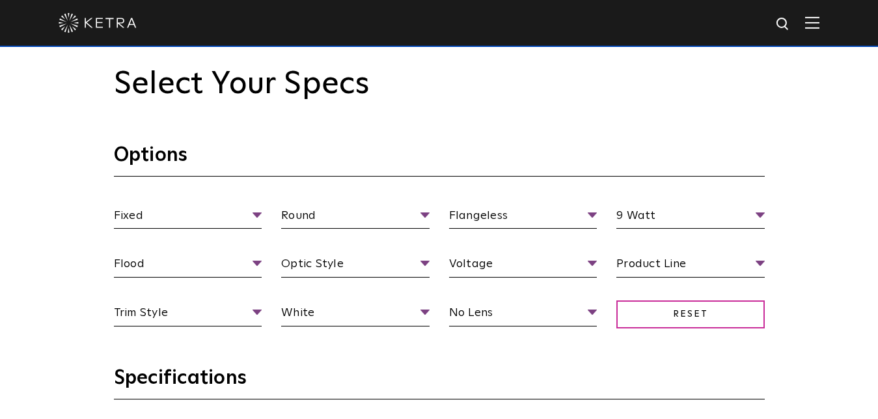
scroll to position [1076, 0]
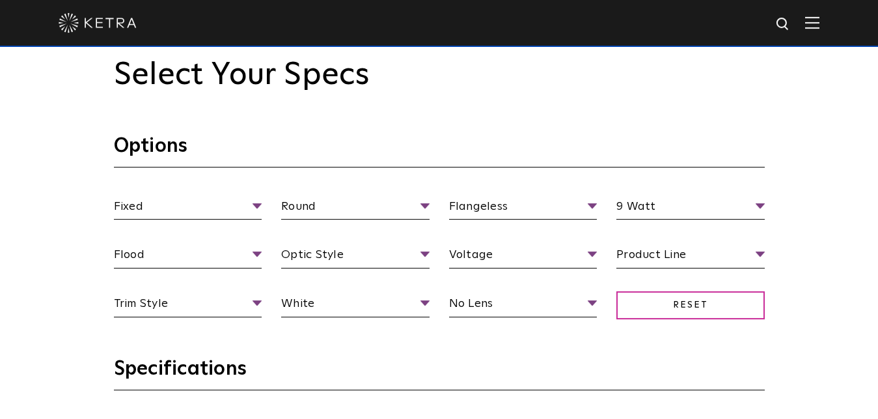
drag, startPoint x: 78, startPoint y: 225, endPoint x: 76, endPoint y: 244, distance: 18.3
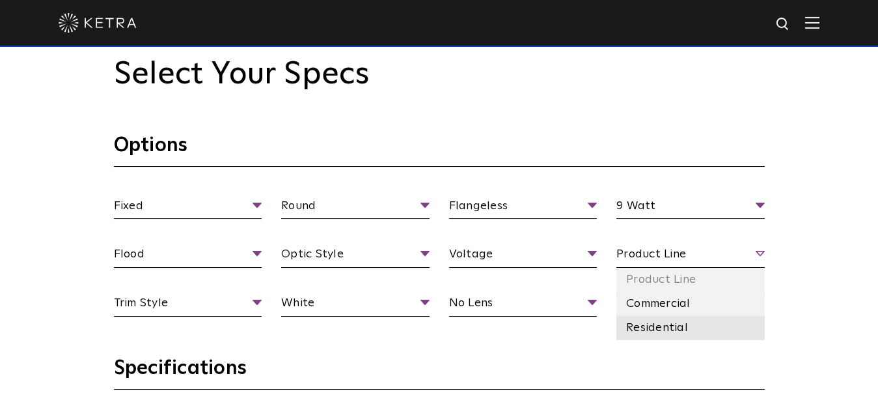
click at [677, 330] on li "Residential" at bounding box center [691, 328] width 148 height 24
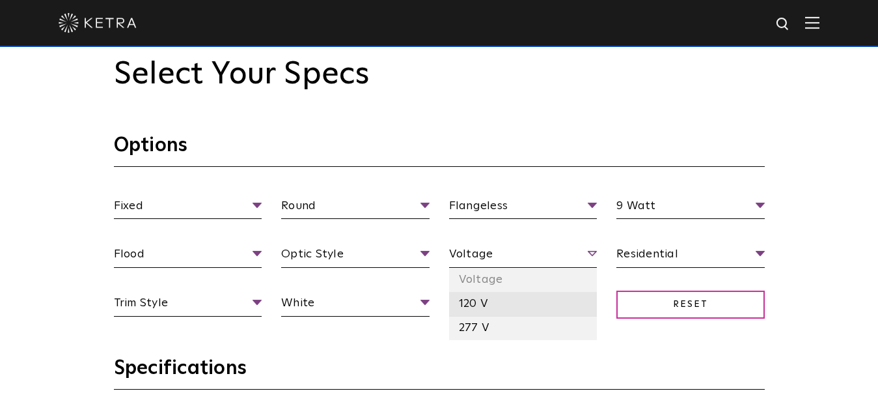
click at [524, 307] on li "120 V" at bounding box center [523, 304] width 148 height 24
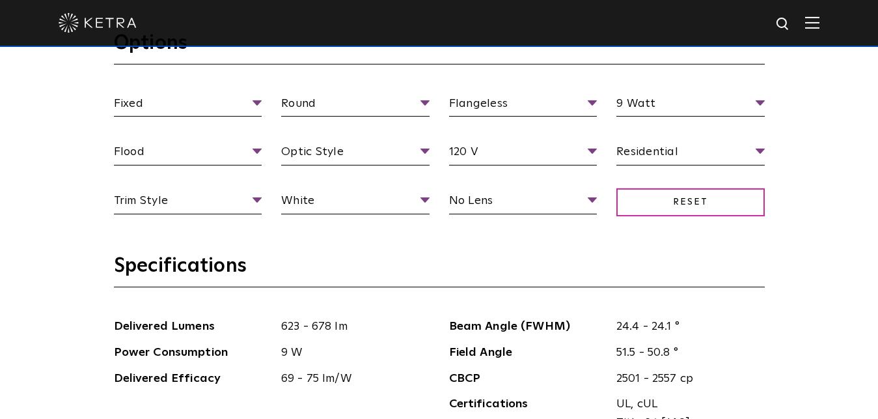
scroll to position [1014, 0]
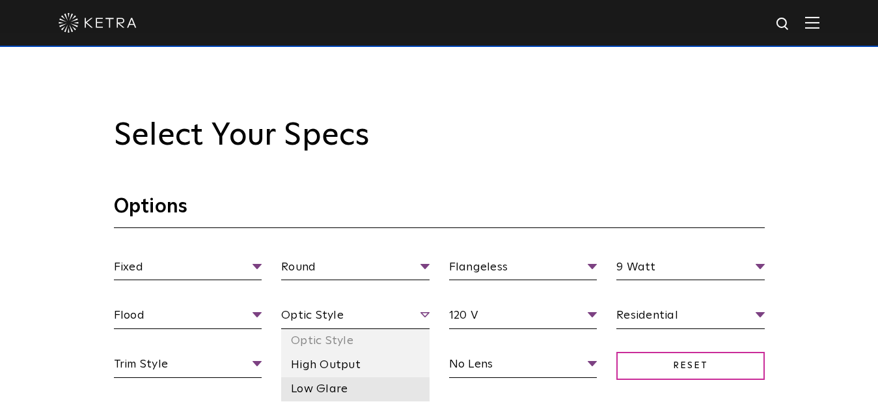
click at [328, 385] on li "Low Glare" at bounding box center [355, 389] width 148 height 24
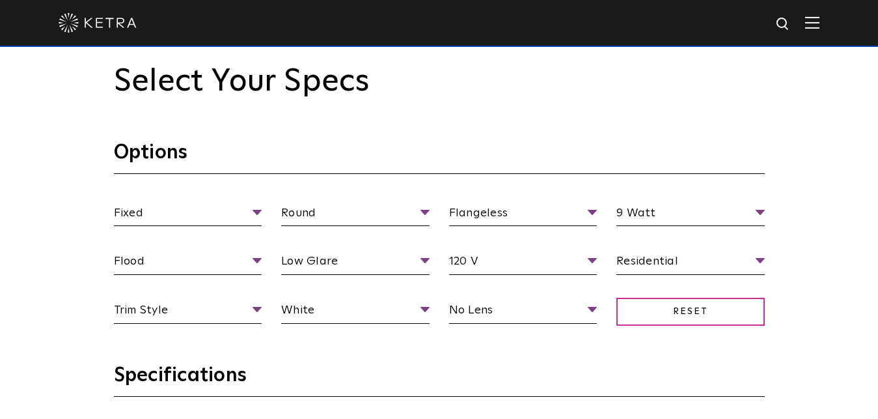
drag, startPoint x: 25, startPoint y: 303, endPoint x: 25, endPoint y: 312, distance: 8.5
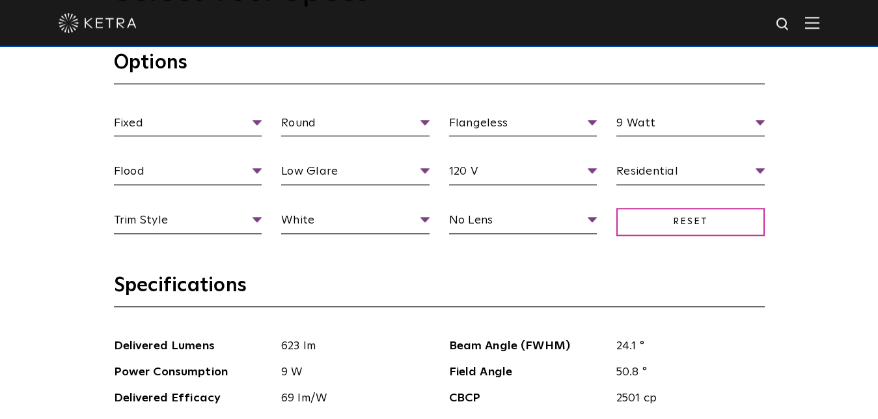
drag, startPoint x: 71, startPoint y: 300, endPoint x: 66, endPoint y: 341, distance: 40.7
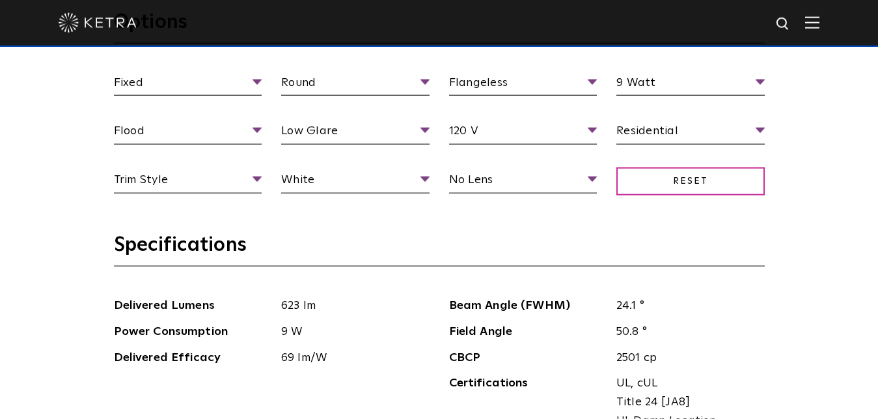
scroll to position [1205, 0]
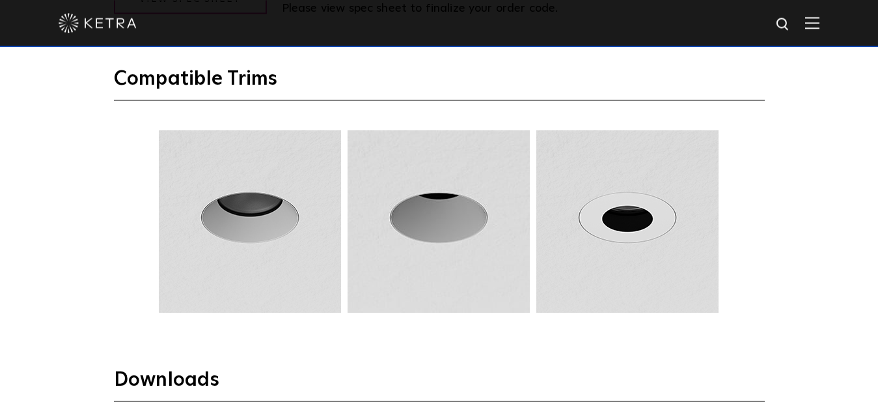
drag, startPoint x: 107, startPoint y: 221, endPoint x: 100, endPoint y: 264, distance: 44.3
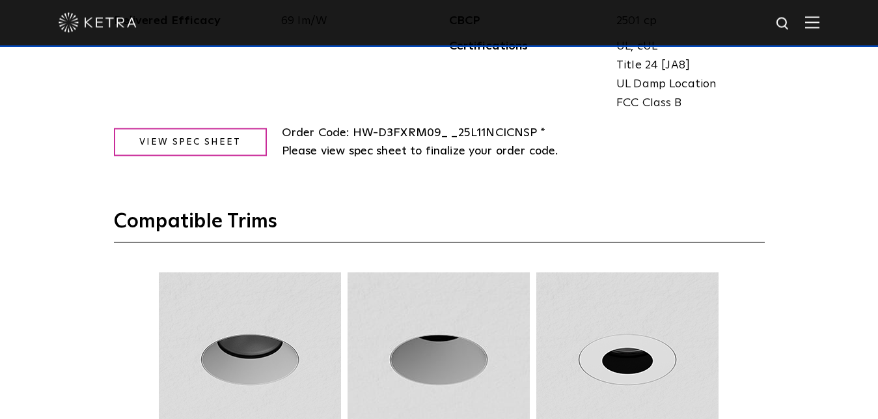
drag, startPoint x: 76, startPoint y: 234, endPoint x: 79, endPoint y: 173, distance: 60.6
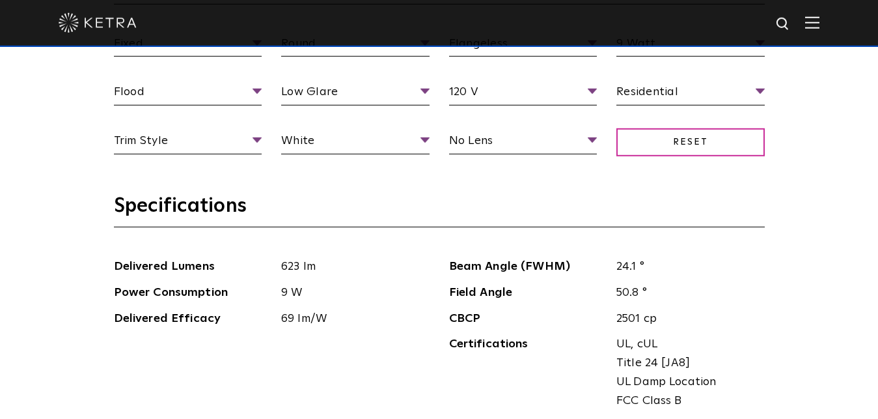
drag, startPoint x: 79, startPoint y: 173, endPoint x: 87, endPoint y: 137, distance: 36.7
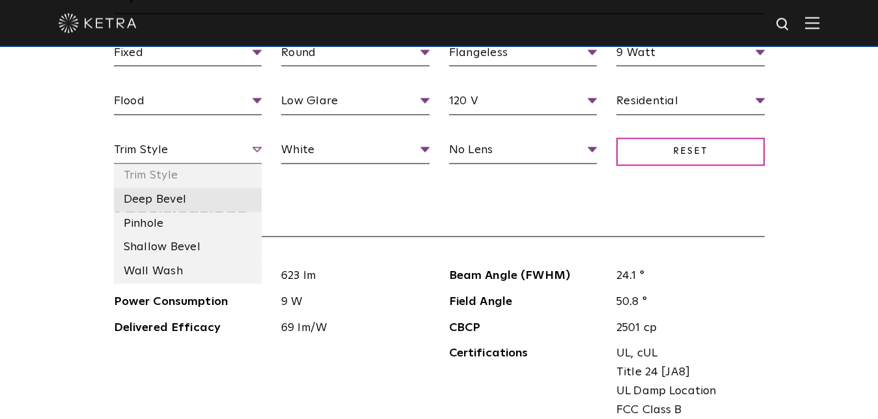
click at [161, 208] on li "Deep Bevel" at bounding box center [188, 200] width 148 height 24
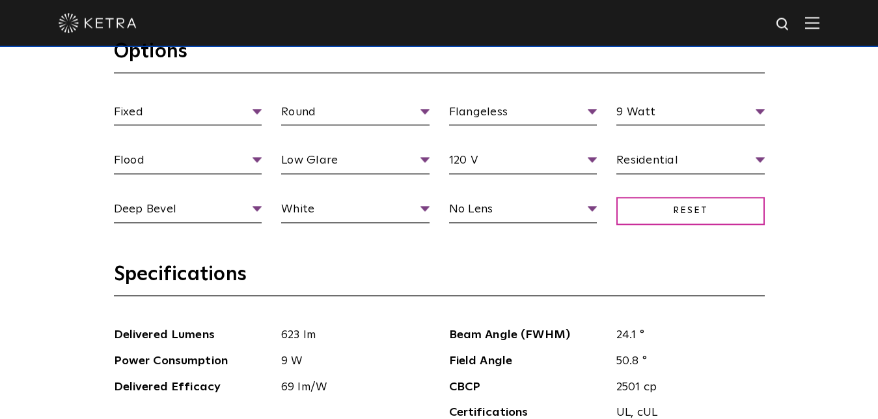
drag, startPoint x: 804, startPoint y: 265, endPoint x: 807, endPoint y: 243, distance: 22.4
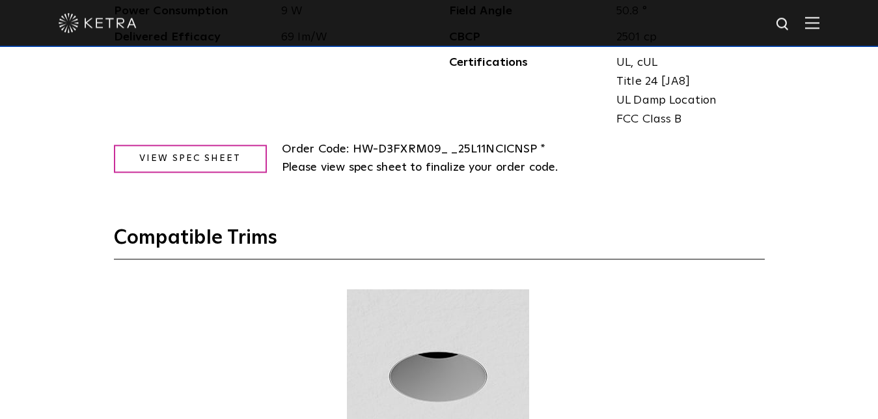
drag, startPoint x: 18, startPoint y: 189, endPoint x: 23, endPoint y: 283, distance: 94.6
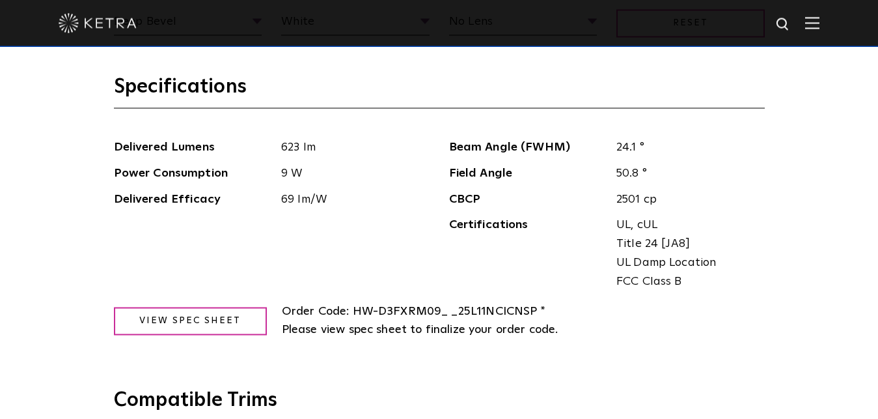
drag, startPoint x: 61, startPoint y: 247, endPoint x: 59, endPoint y: 275, distance: 28.1
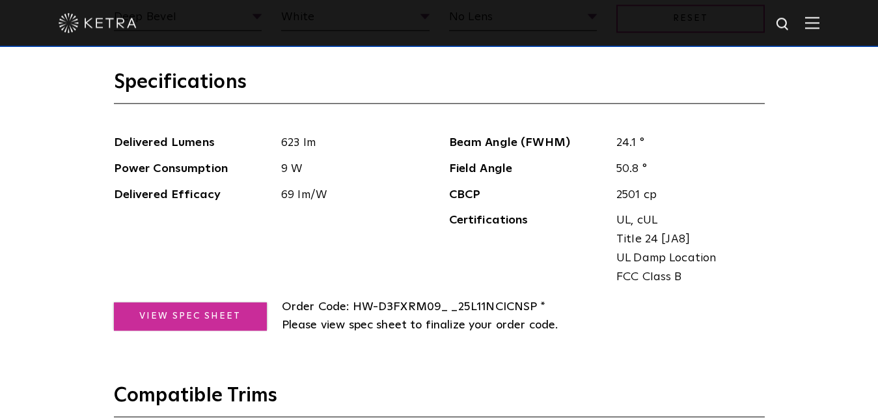
click at [175, 320] on link "View Spec Sheet" at bounding box center [190, 316] width 153 height 28
